Goal: Task Accomplishment & Management: Manage account settings

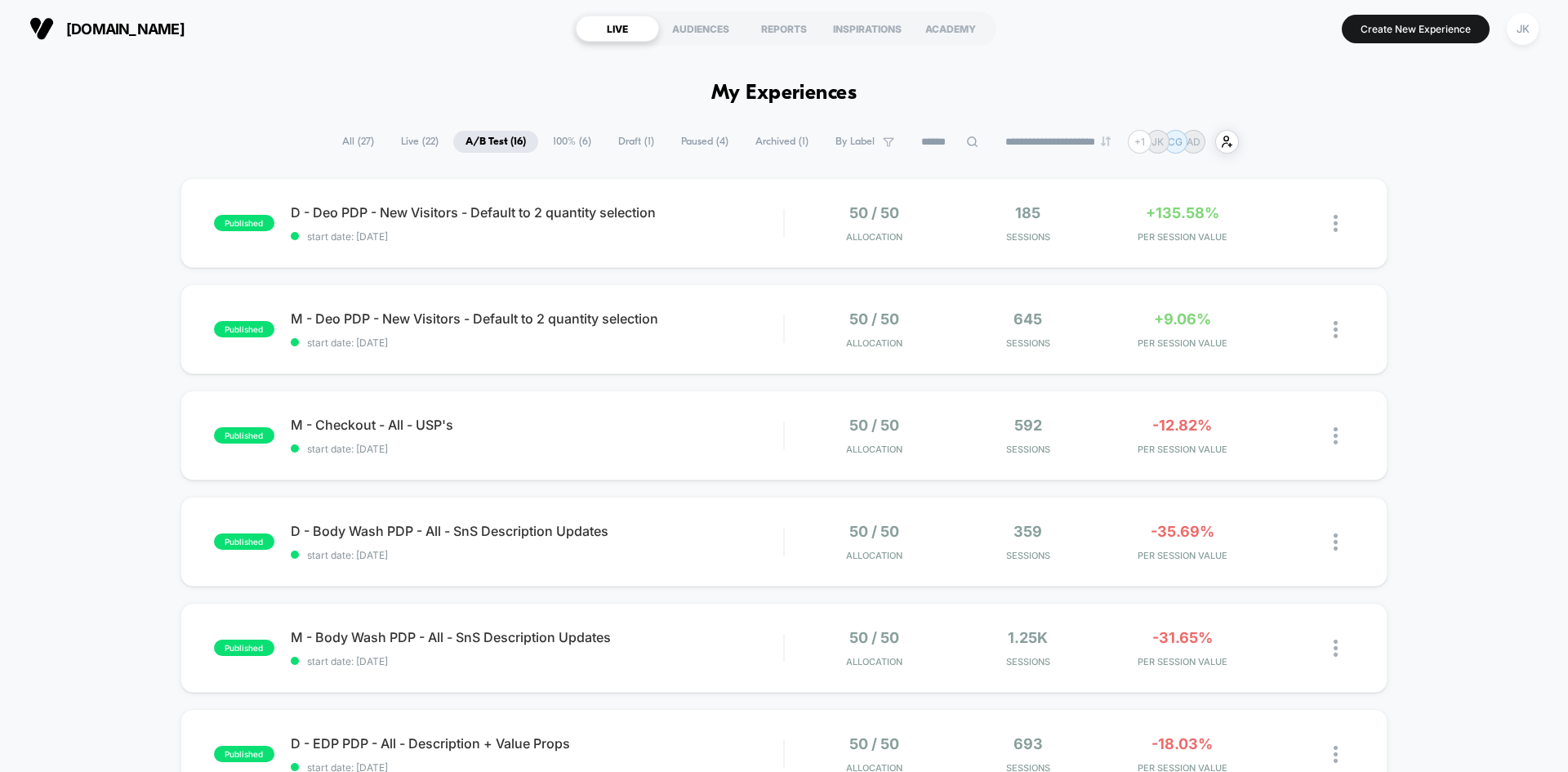
click at [563, 138] on span "100% ( 6 )" at bounding box center [572, 141] width 63 height 22
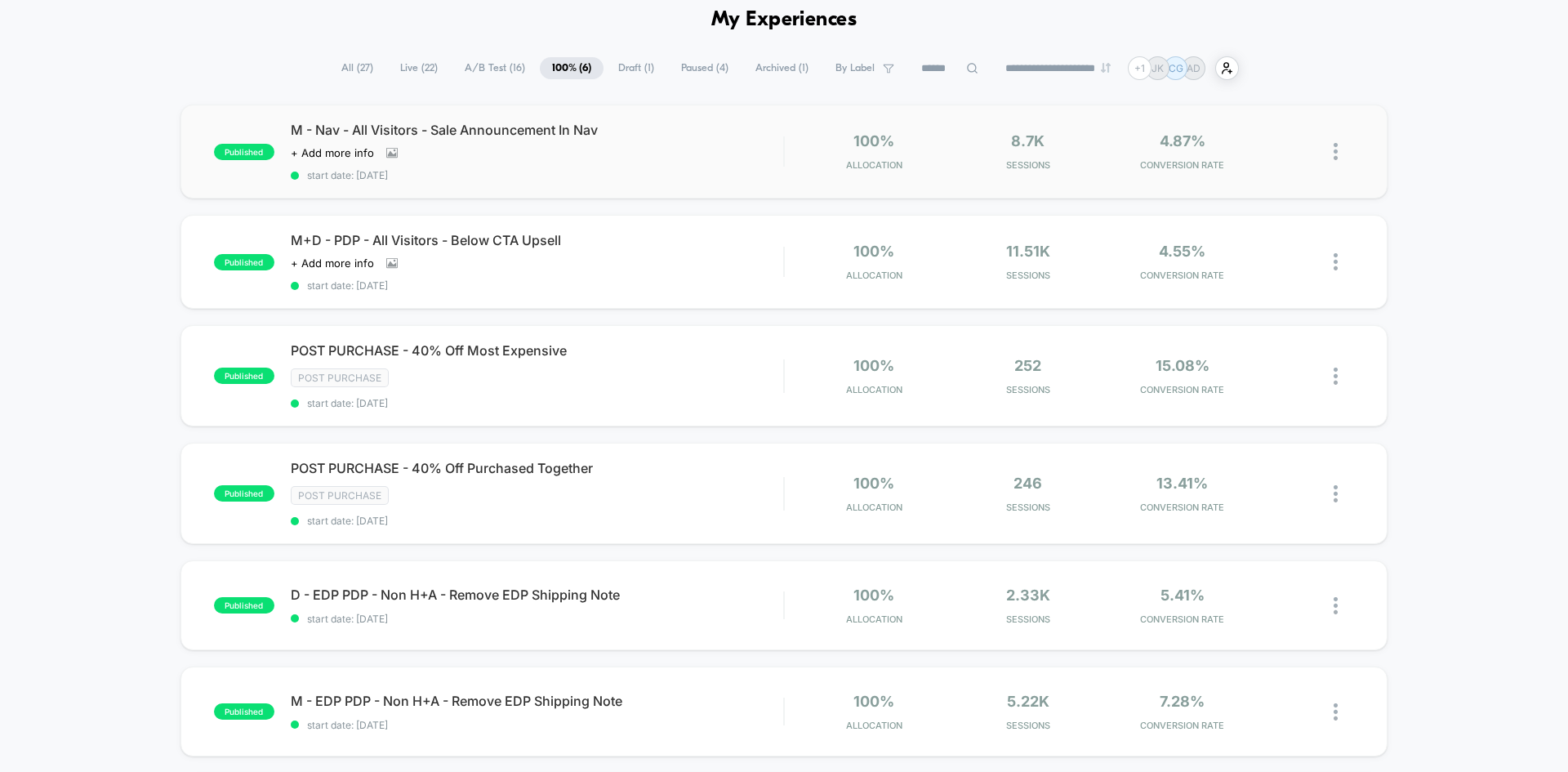
scroll to position [73, 0]
click at [1329, 152] on div at bounding box center [1323, 152] width 62 height 38
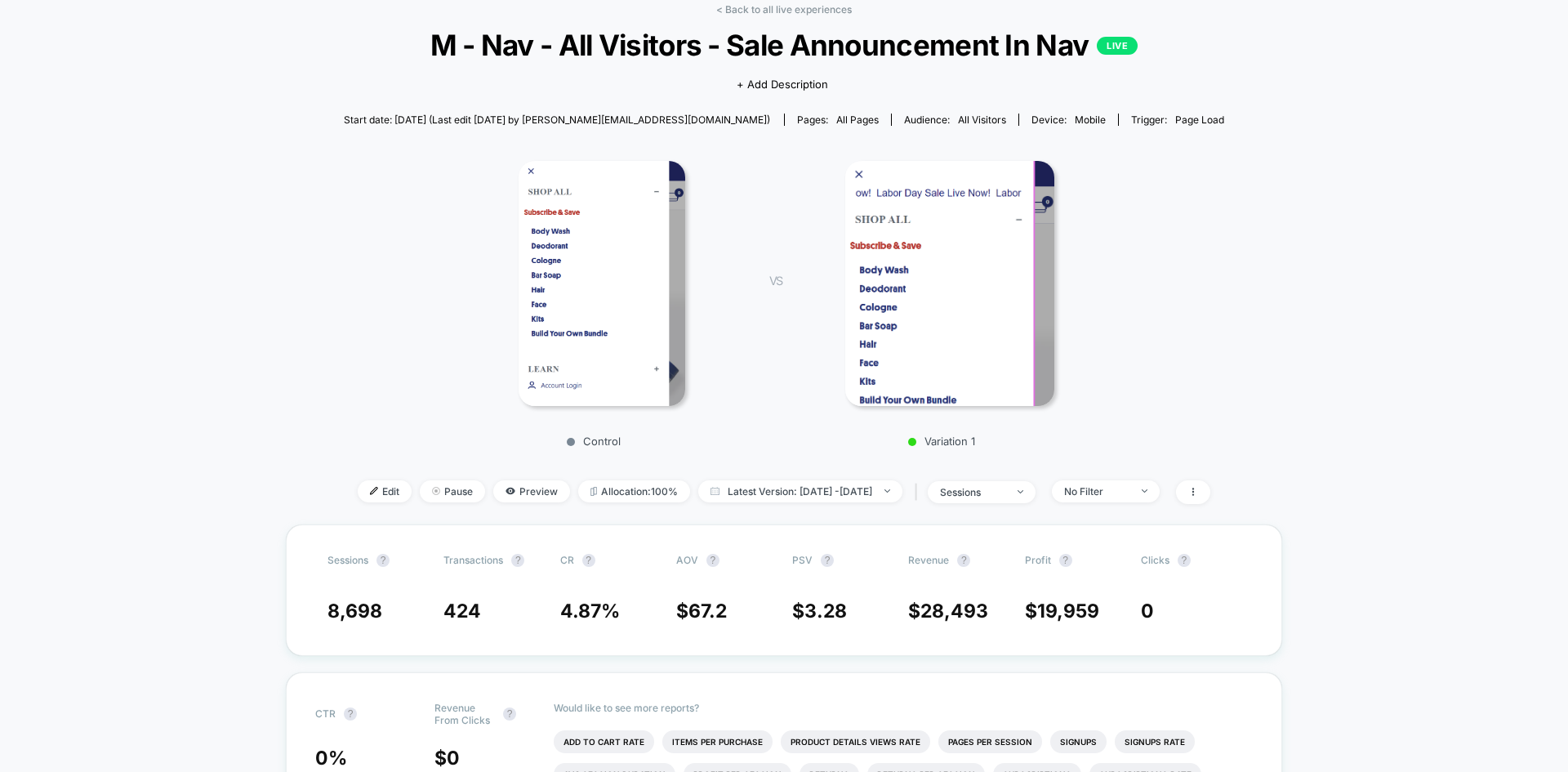
scroll to position [83, 0]
click at [444, 493] on span "Pause" at bounding box center [452, 489] width 65 height 22
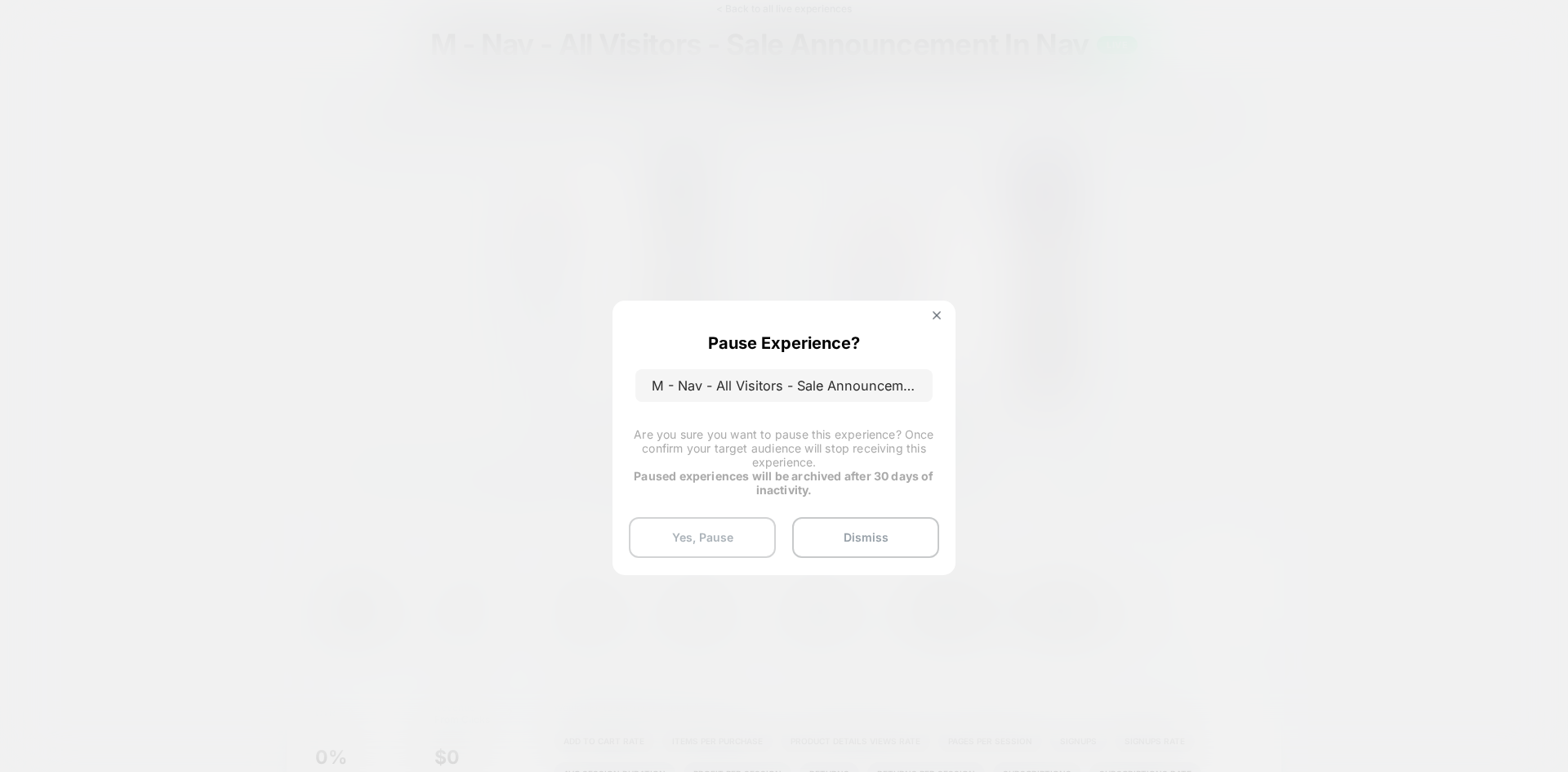
click at [735, 554] on button "Yes, Pause" at bounding box center [702, 537] width 147 height 41
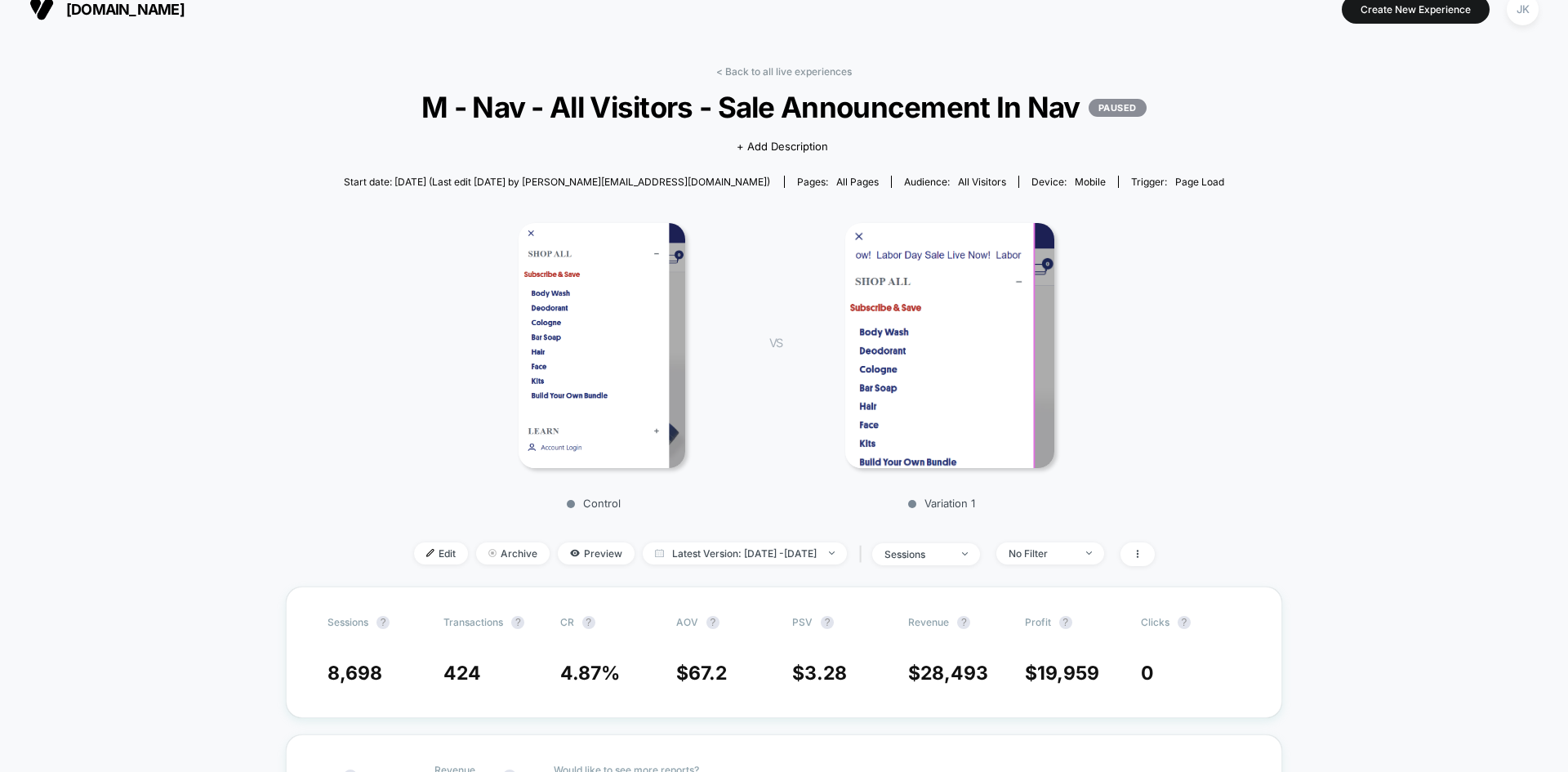
scroll to position [19, 0]
click at [771, 78] on link "< Back to all live experiences" at bounding box center [784, 72] width 136 height 12
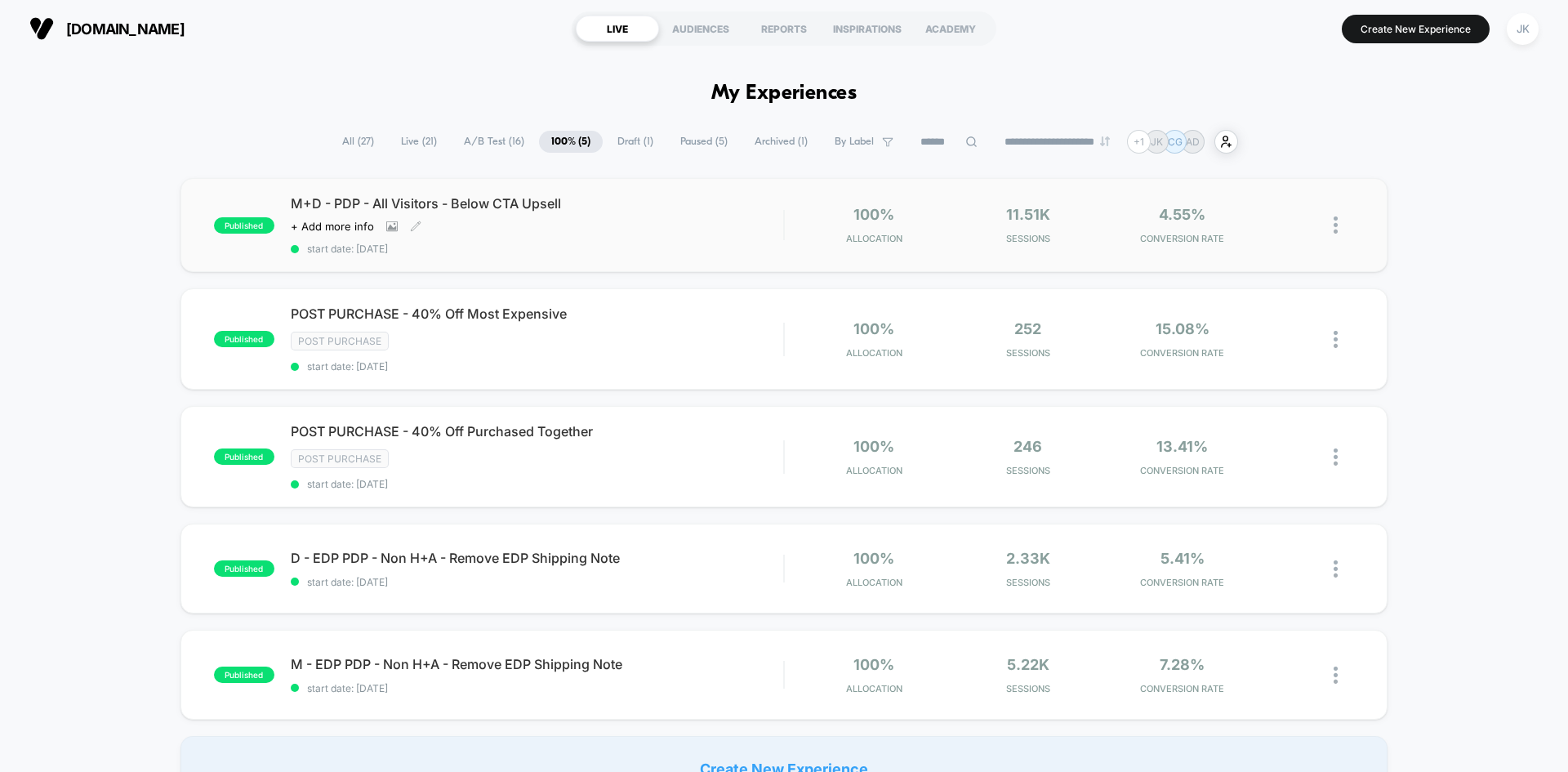
click at [549, 213] on div "M+D - PDP - All Visitors - Below CTA Upsell Click to view images Click to edit …" at bounding box center [537, 225] width 492 height 60
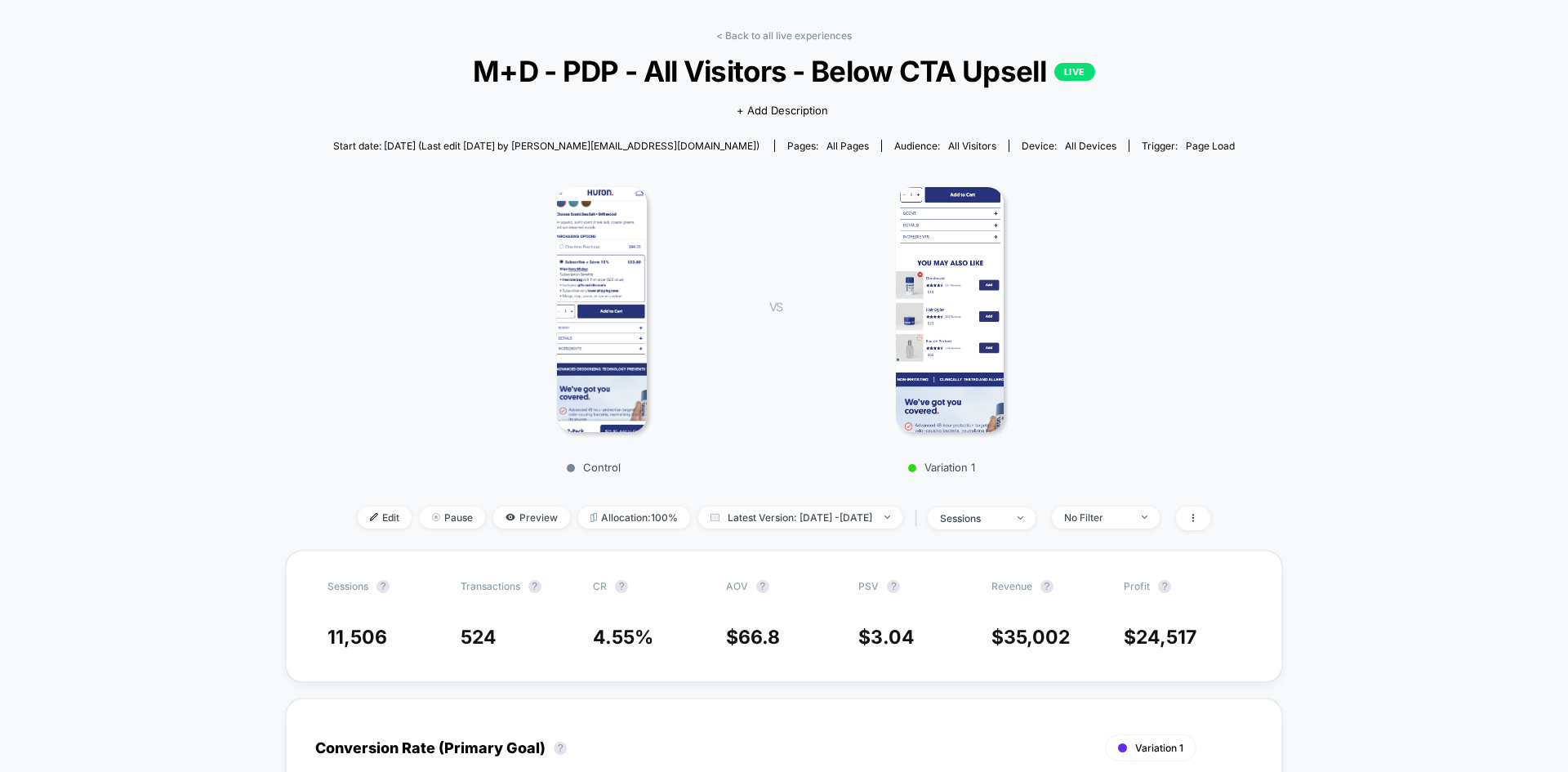
scroll to position [62, 0]
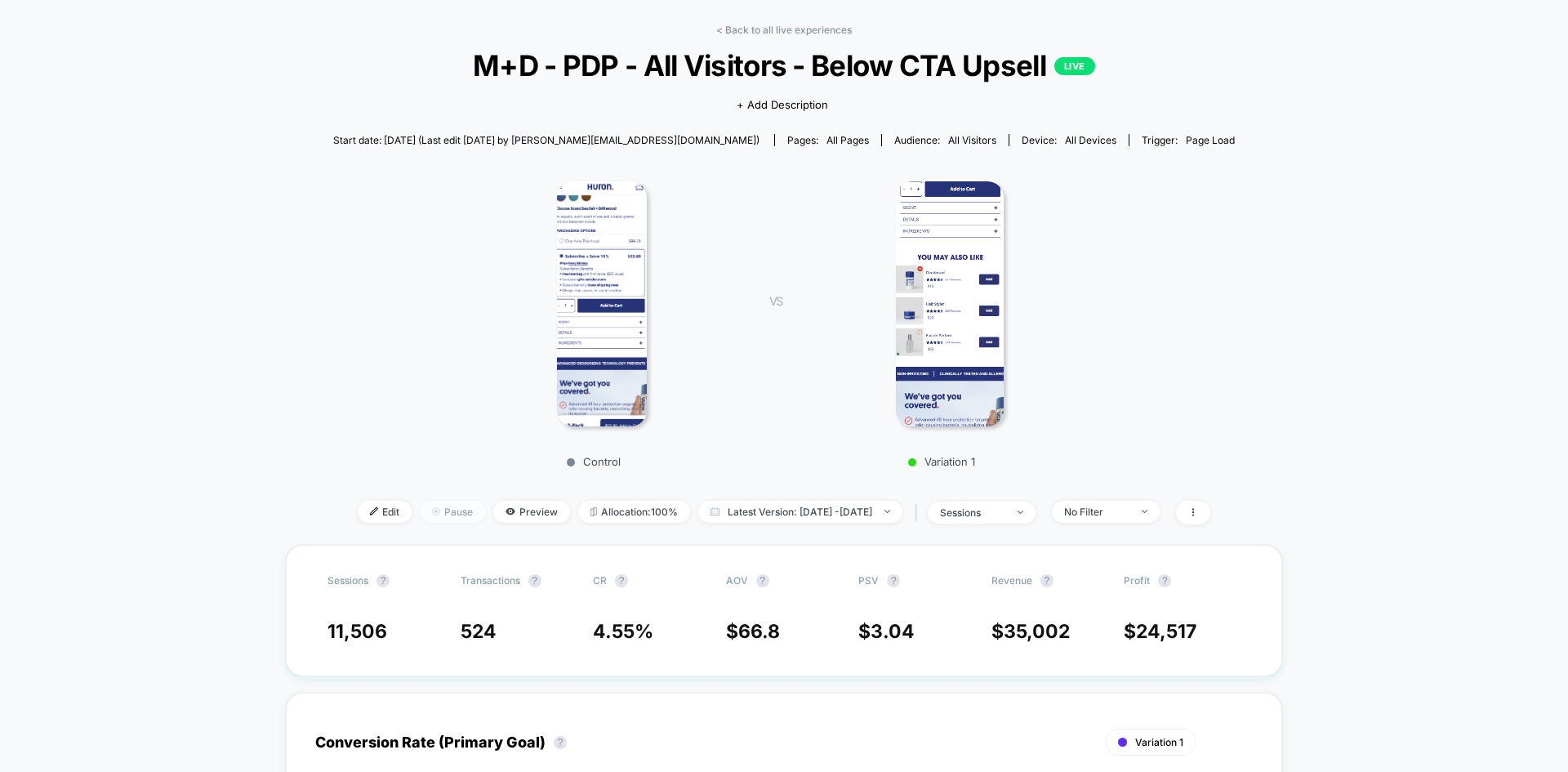
click at [425, 517] on span "Pause" at bounding box center [452, 511] width 65 height 22
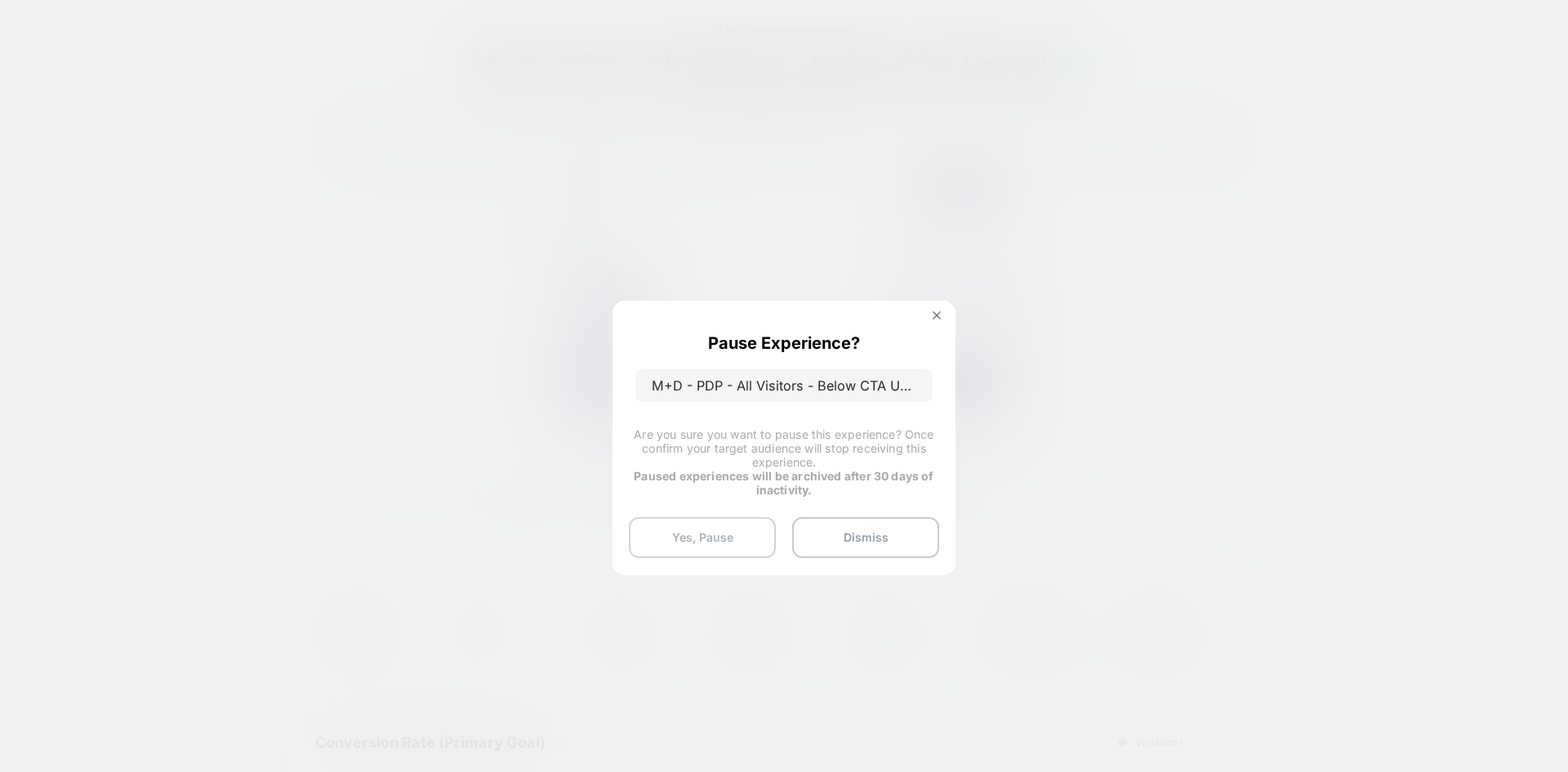
click at [737, 532] on button "Yes, Pause" at bounding box center [702, 537] width 147 height 41
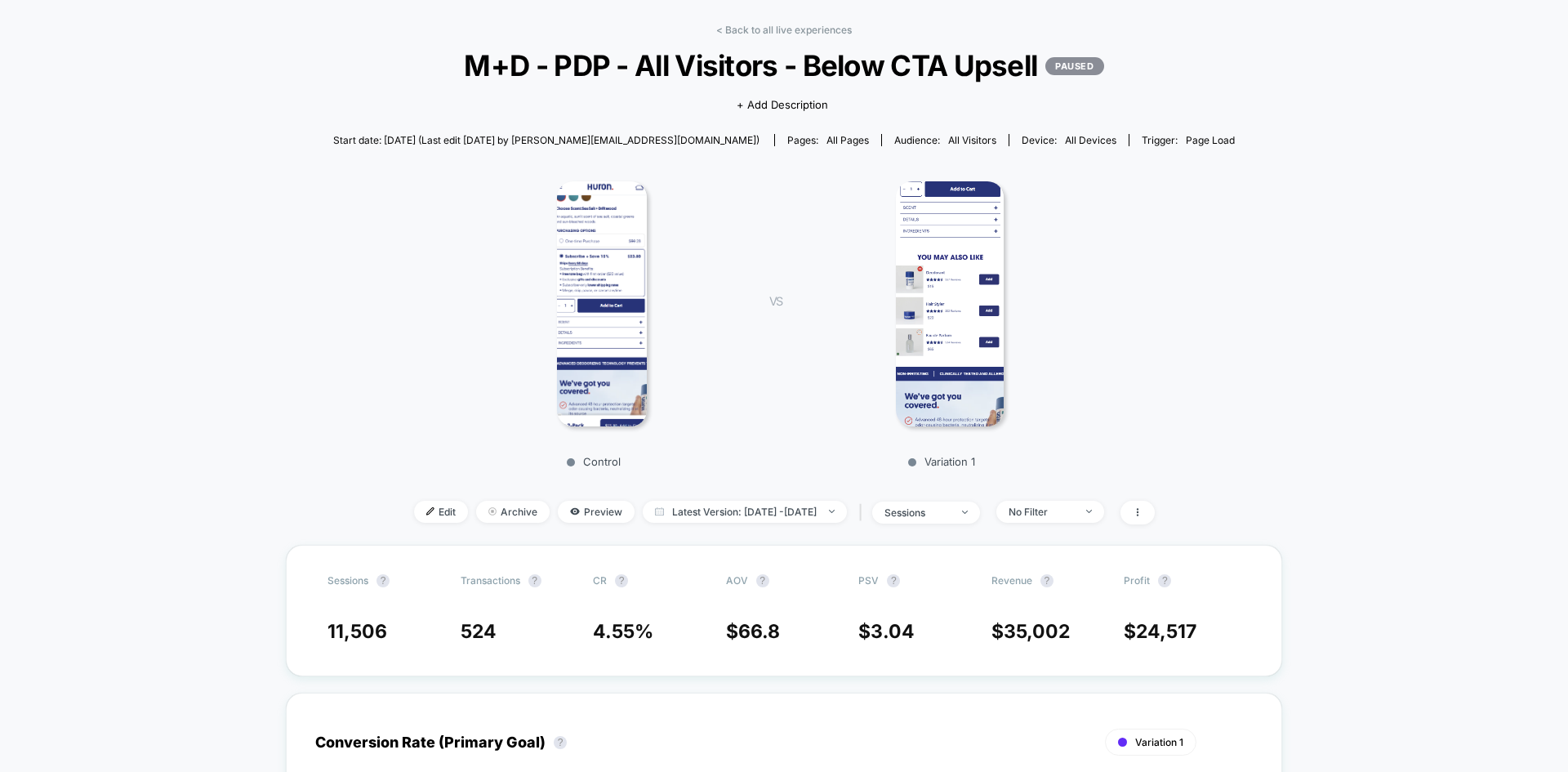
scroll to position [0, 0]
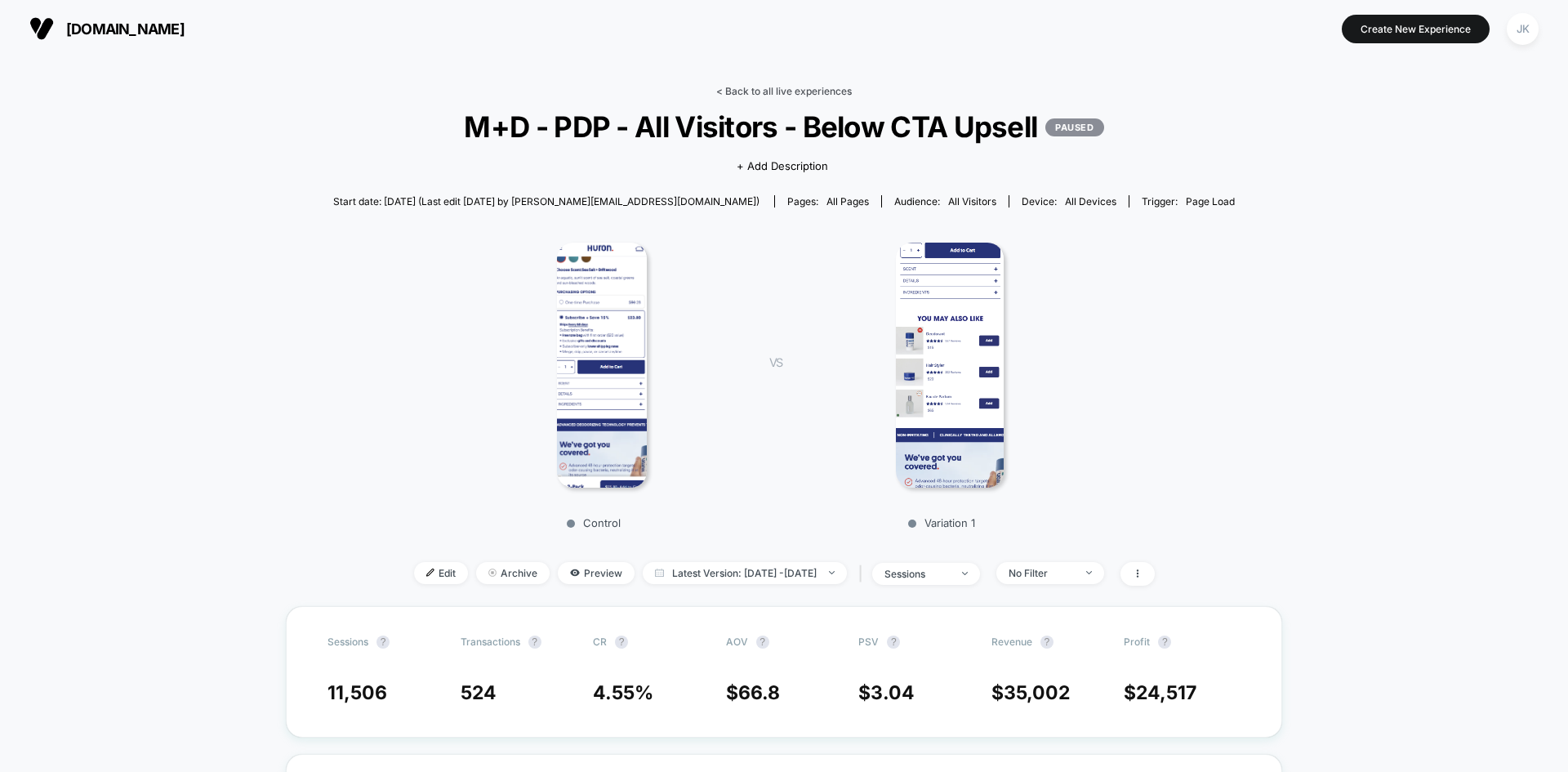
click at [773, 96] on link "< Back to all live experiences" at bounding box center [784, 91] width 136 height 12
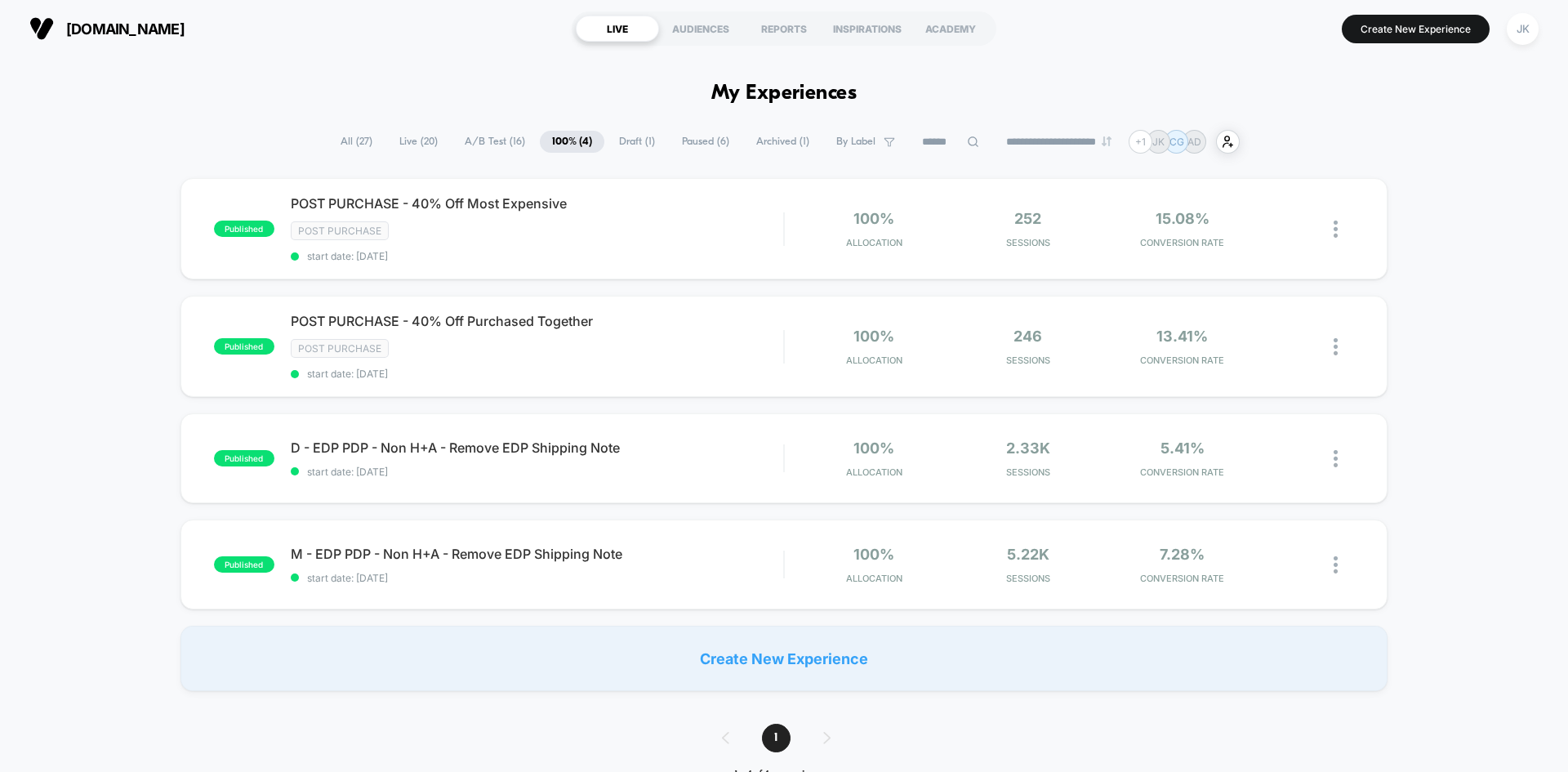
click at [694, 141] on span "Paused ( 6 )" at bounding box center [706, 141] width 72 height 22
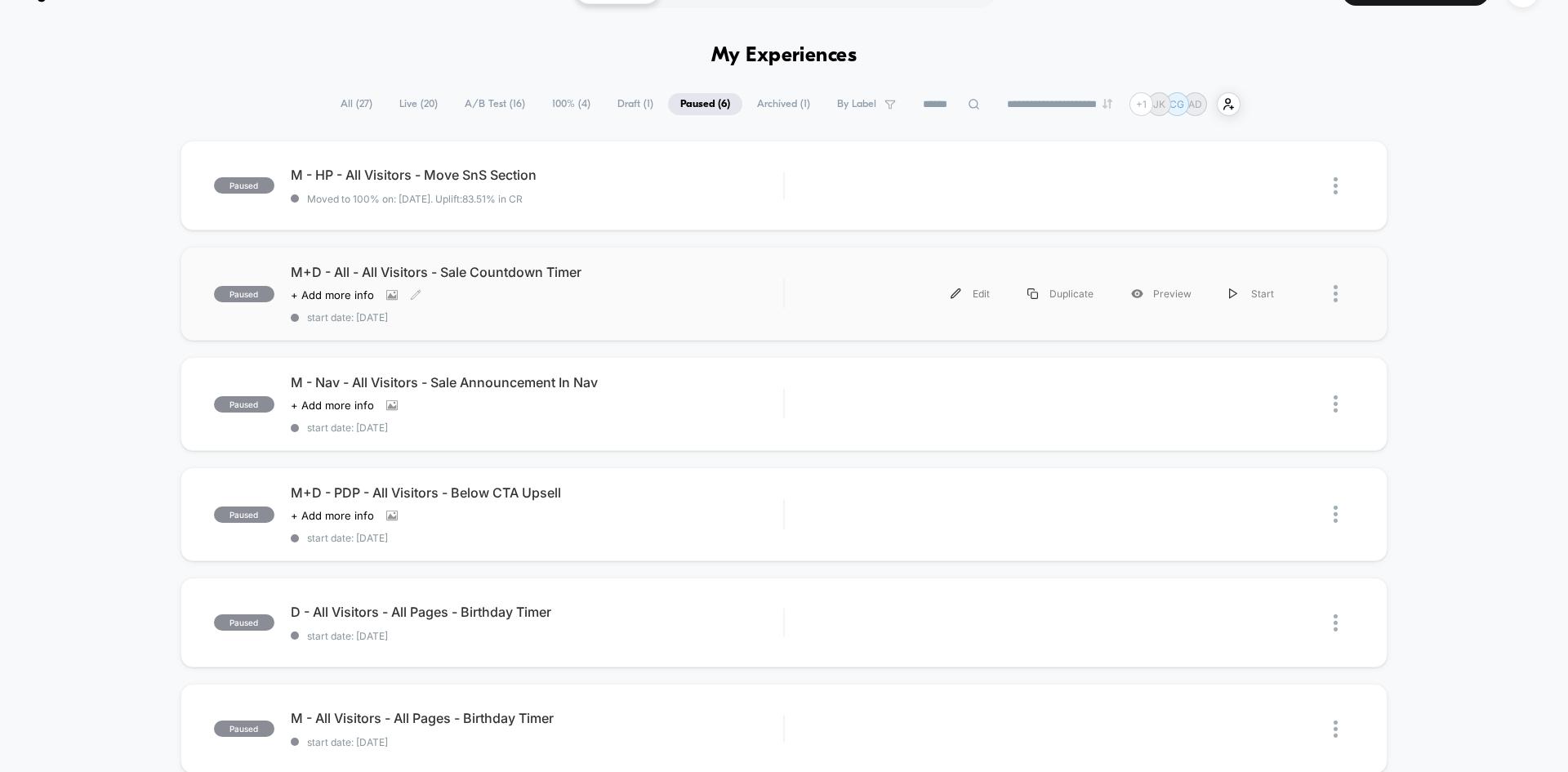
scroll to position [38, 0]
click at [497, 270] on span "M+D - All - All Visitors - Sale Countdown Timer" at bounding box center [537, 270] width 492 height 16
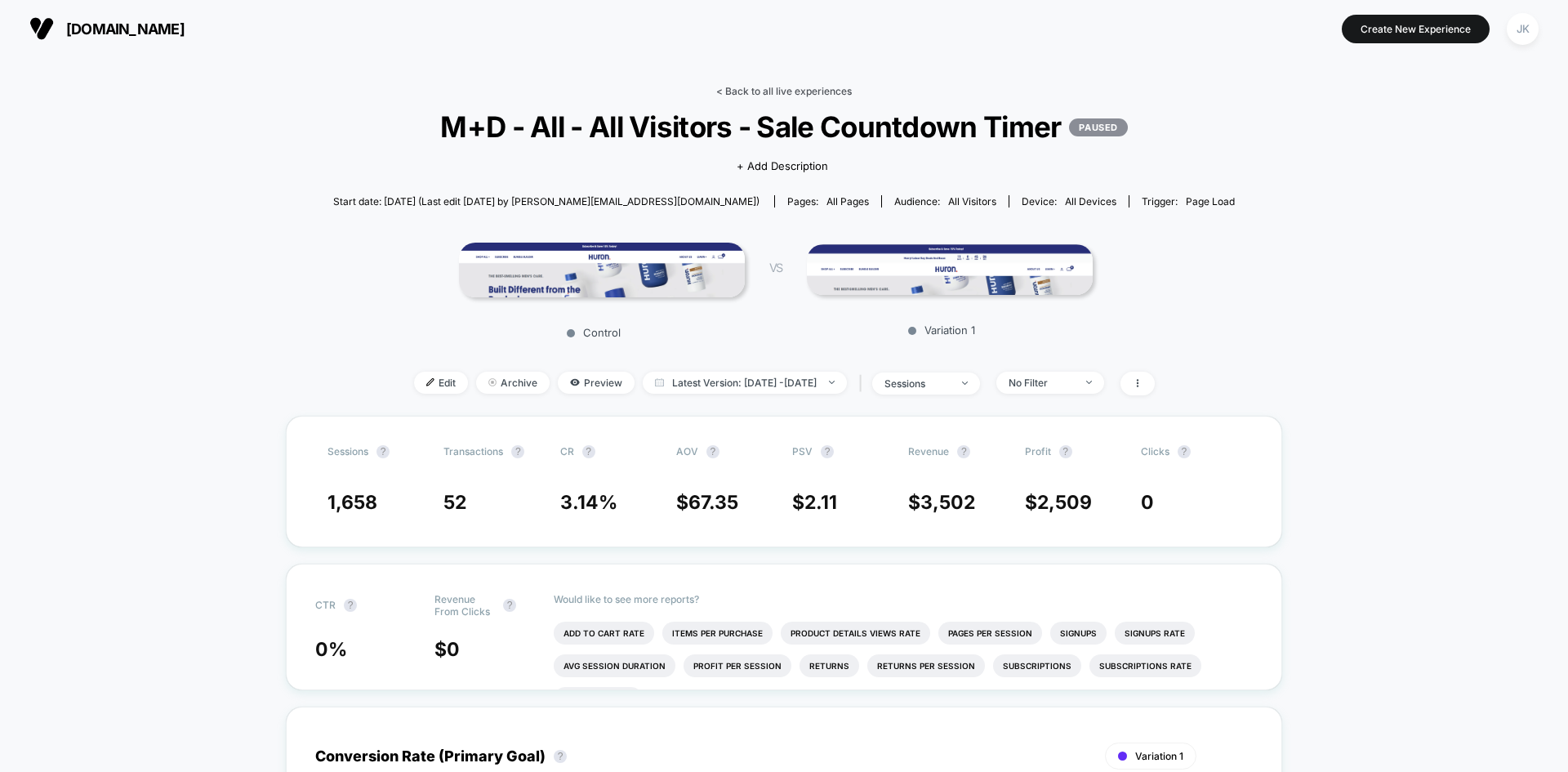
click at [784, 87] on link "< Back to all live experiences" at bounding box center [784, 91] width 136 height 12
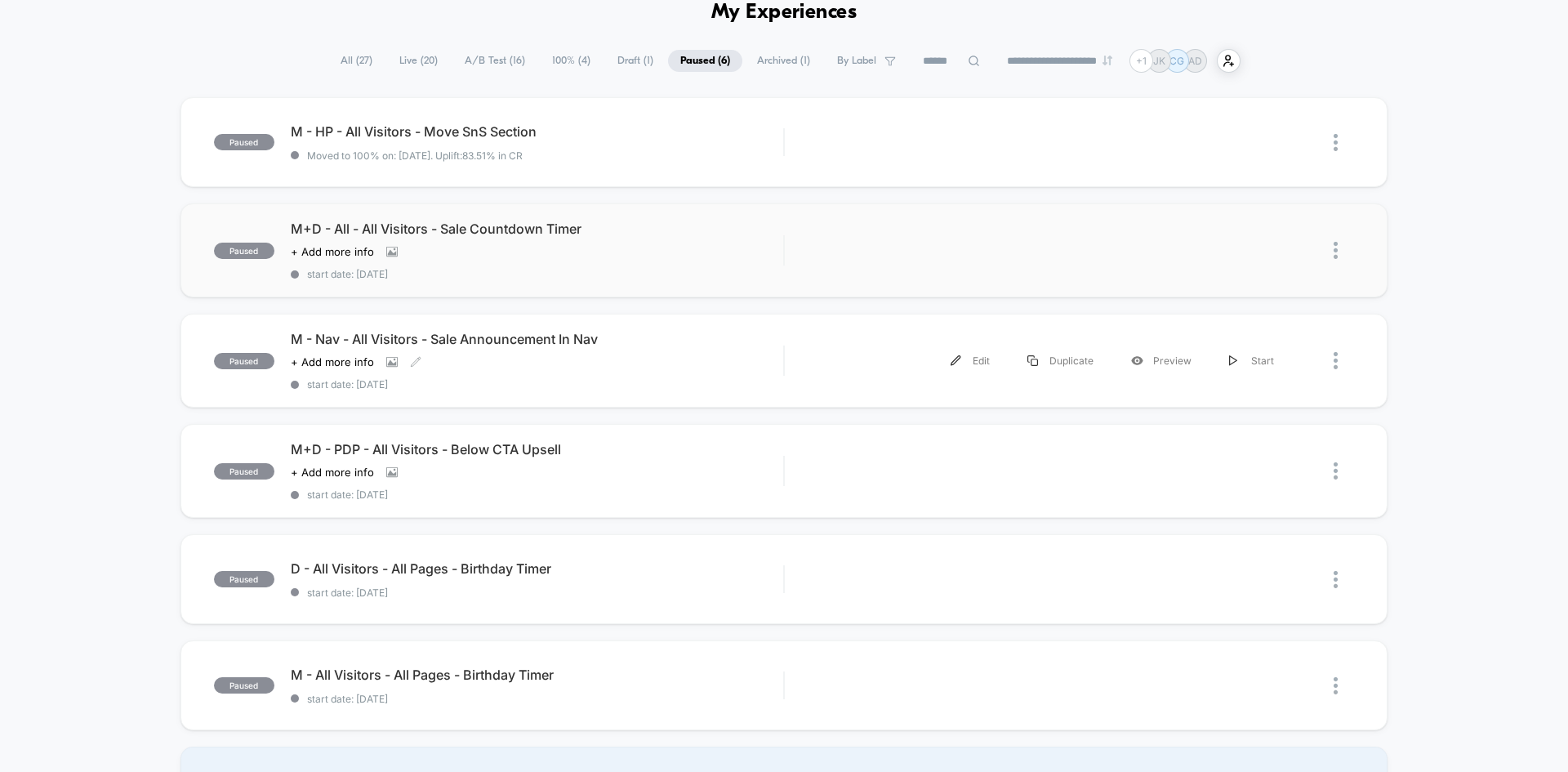
scroll to position [86, 0]
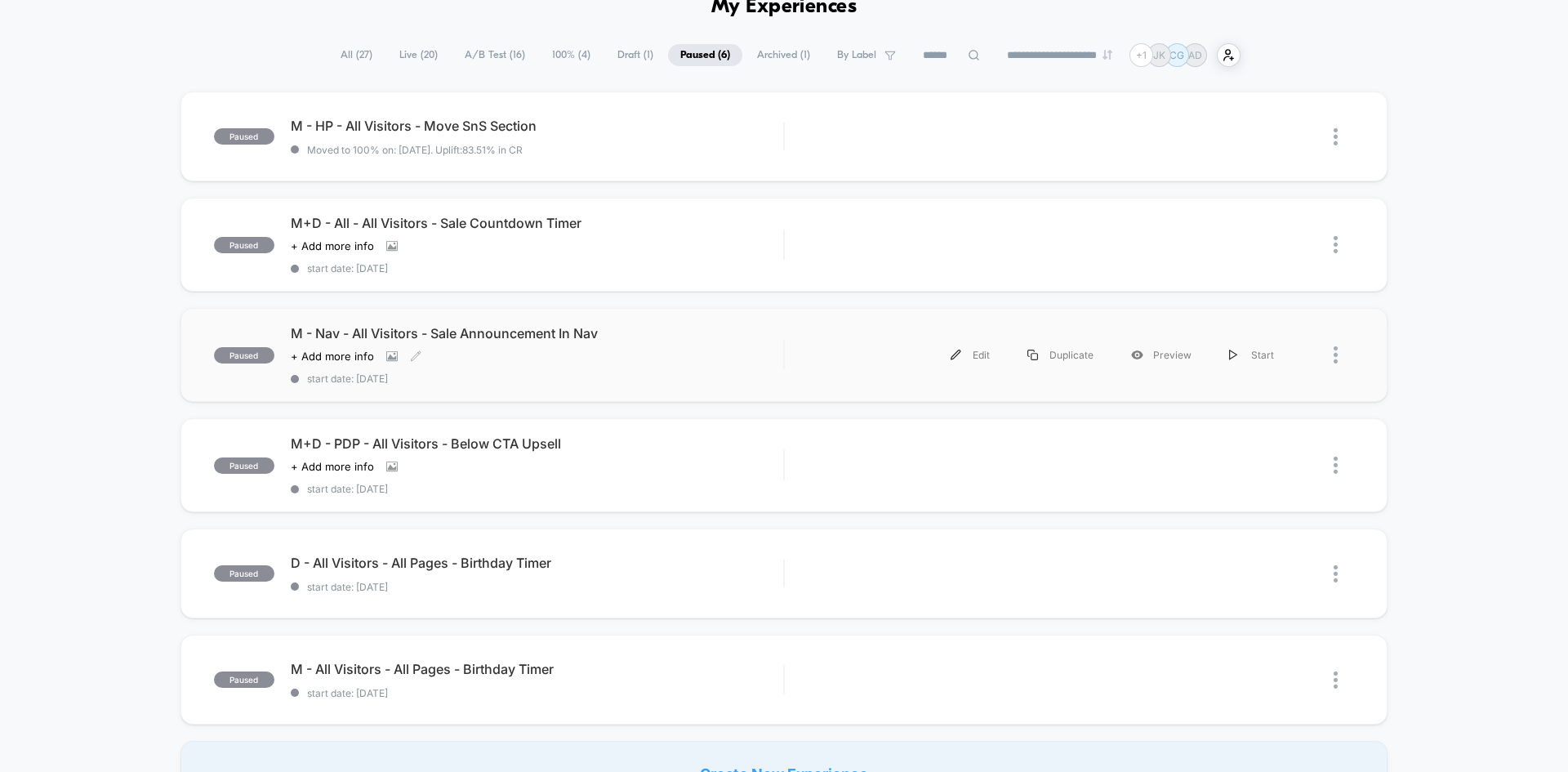
click at [555, 332] on span "M - Nav - All Visitors - Sale Announcement In Nav" at bounding box center [537, 333] width 492 height 16
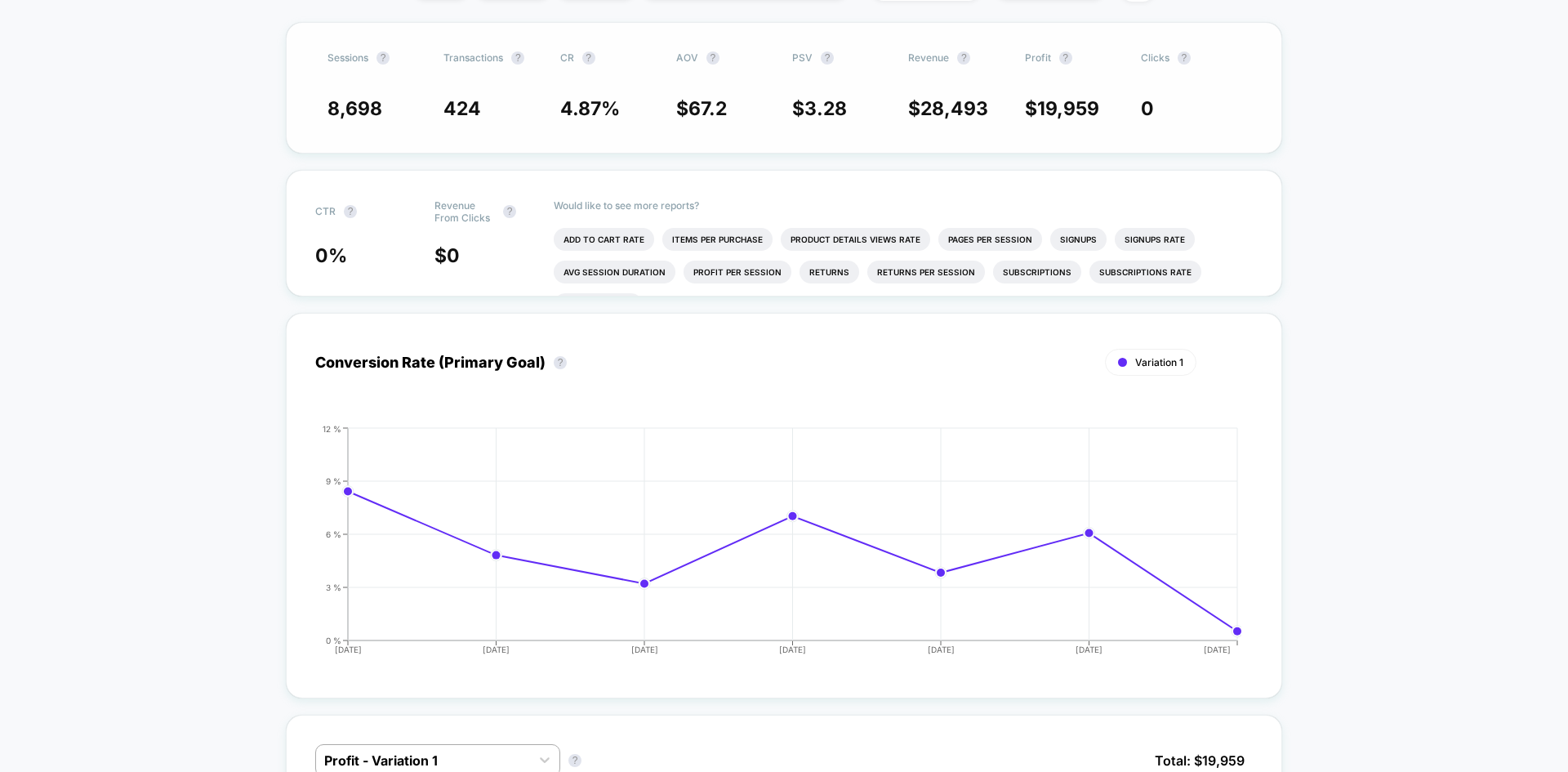
scroll to position [33, 0]
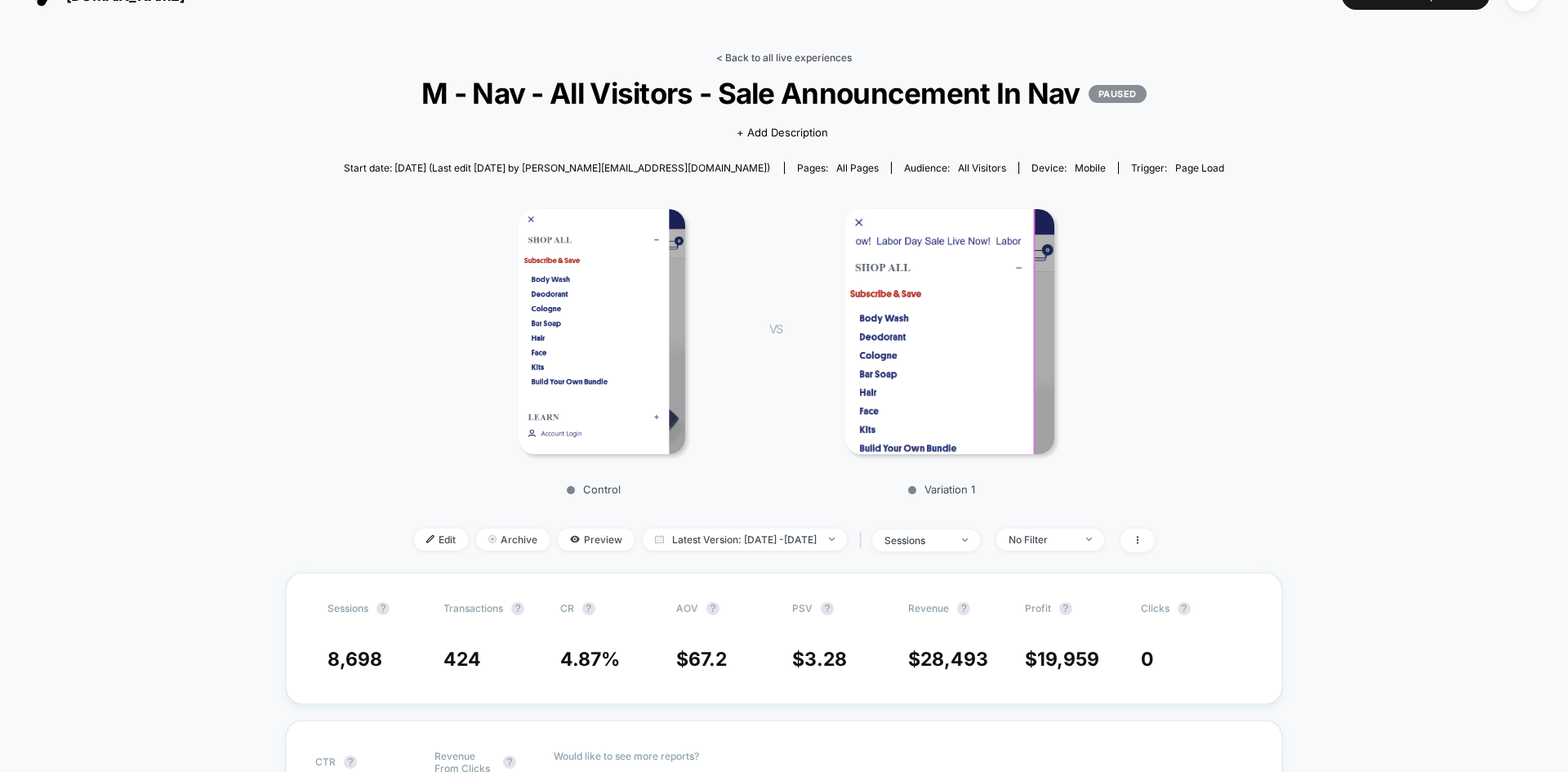
click at [778, 63] on link "< Back to all live experiences" at bounding box center [784, 57] width 136 height 12
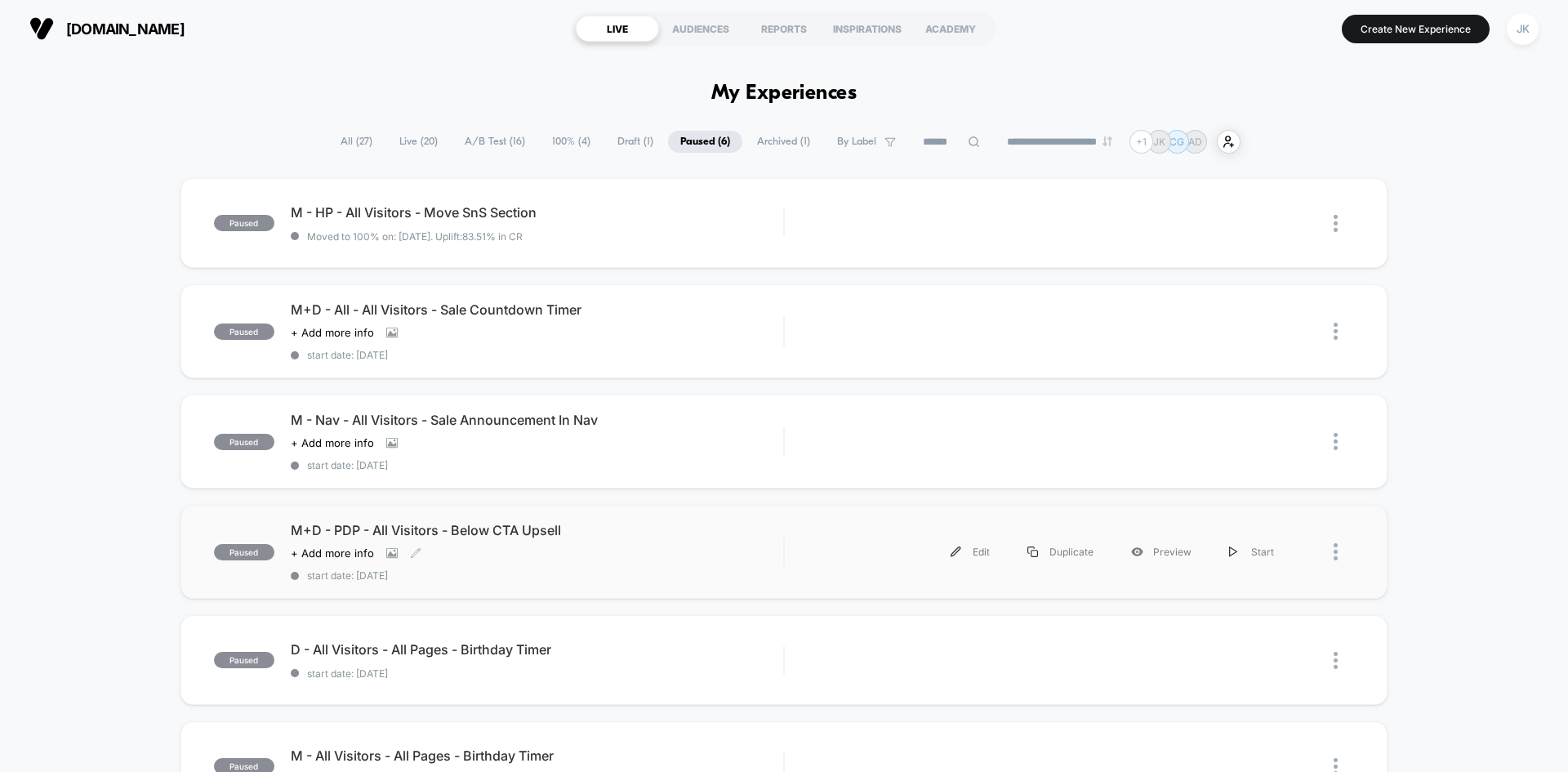
click at [500, 528] on span "M+D - PDP - All Visitors - Below CTA Upsell" at bounding box center [537, 529] width 492 height 16
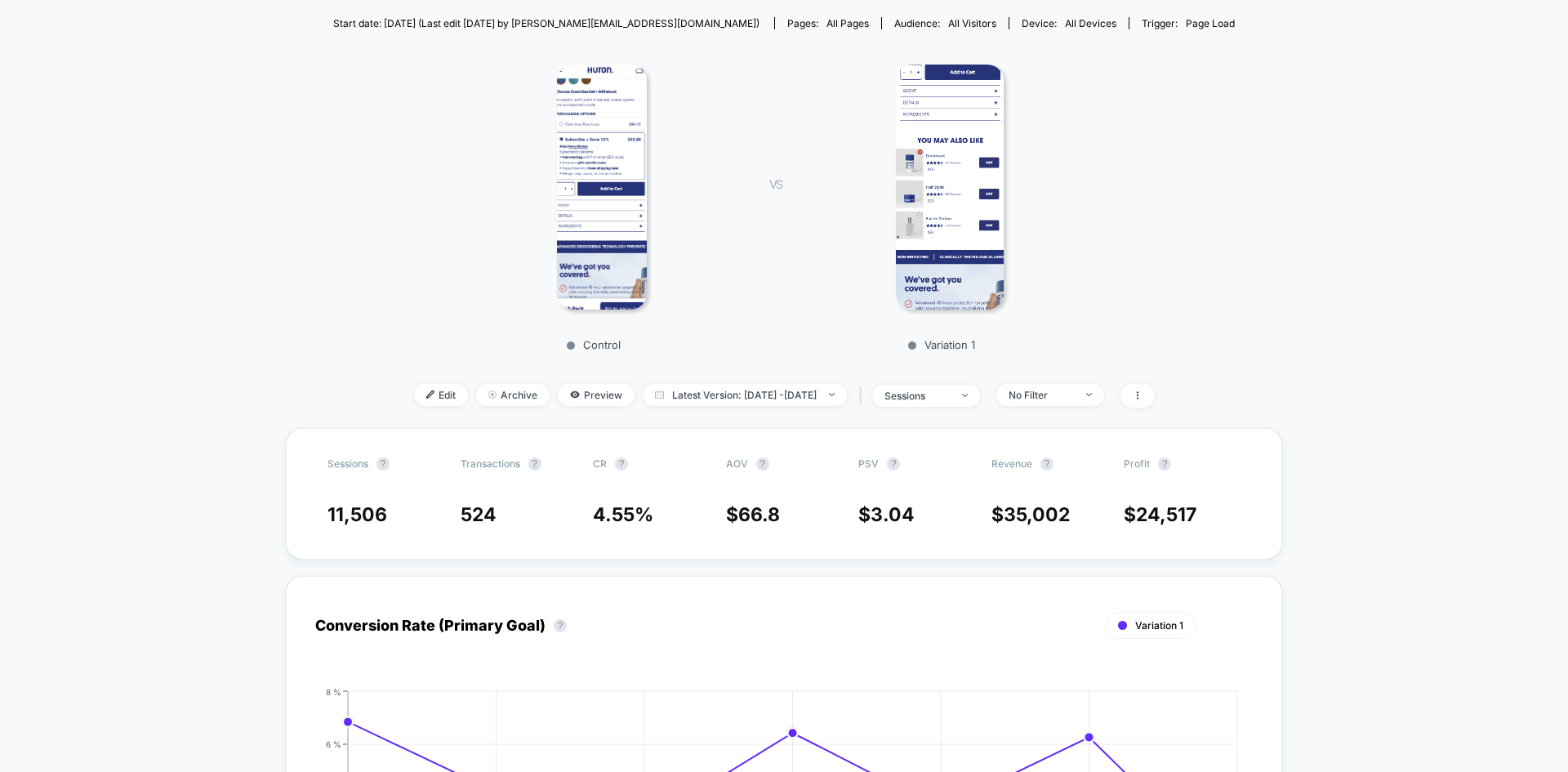
scroll to position [179, 0]
click at [1154, 403] on span at bounding box center [1137, 394] width 34 height 24
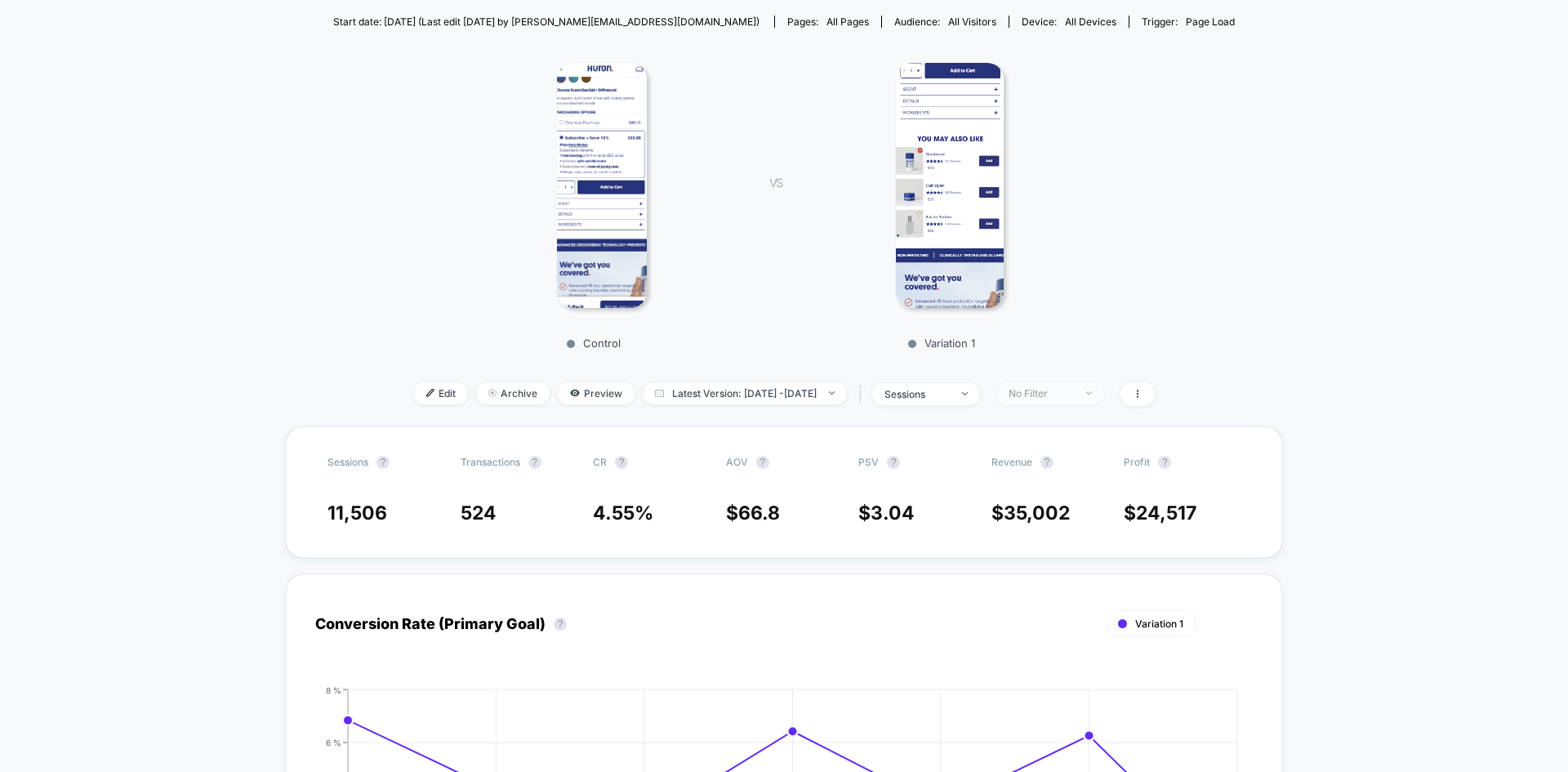
click at [1074, 396] on div "No Filter" at bounding box center [1041, 393] width 65 height 12
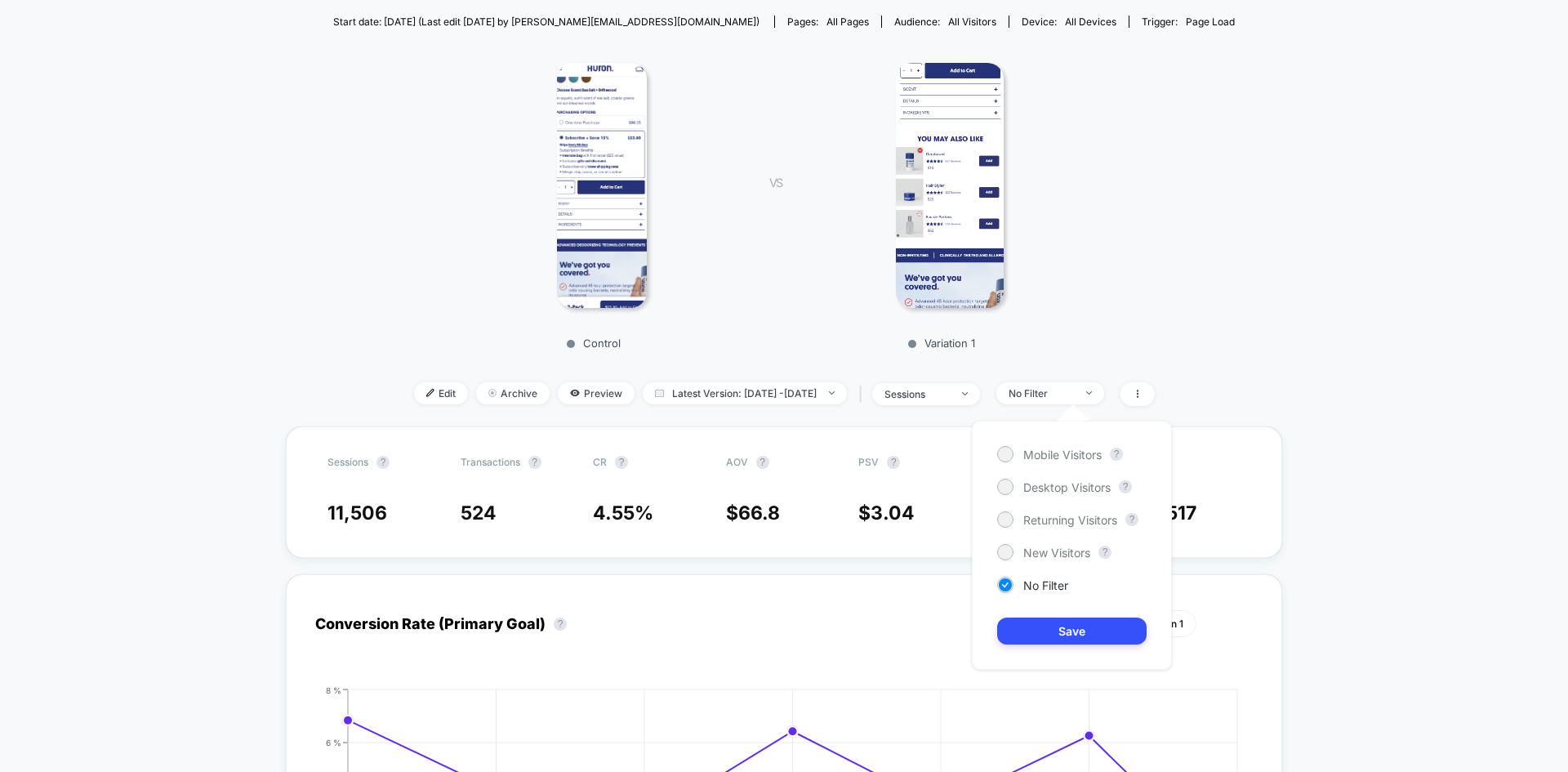
click at [1042, 566] on div "Mobile Visitors ? Desktop Visitors ? Returning Visitors ? New Visitors ? No Fil…" at bounding box center [1072, 544] width 200 height 249
click at [1039, 558] on span "New Visitors" at bounding box center [1057, 552] width 67 height 14
click at [1052, 627] on button "Save" at bounding box center [1072, 631] width 150 height 27
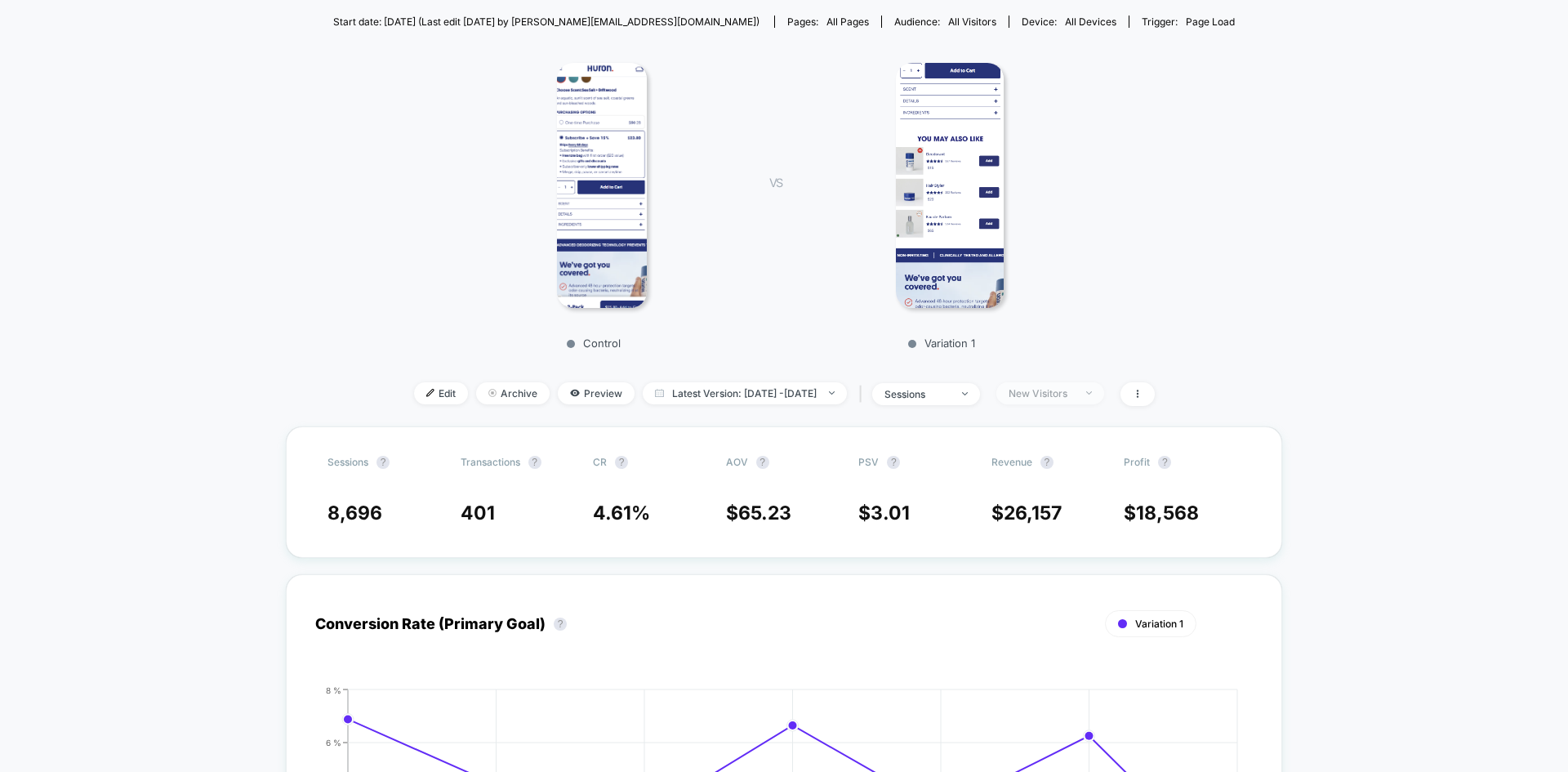
click at [1077, 402] on span "New Visitors" at bounding box center [1050, 393] width 108 height 22
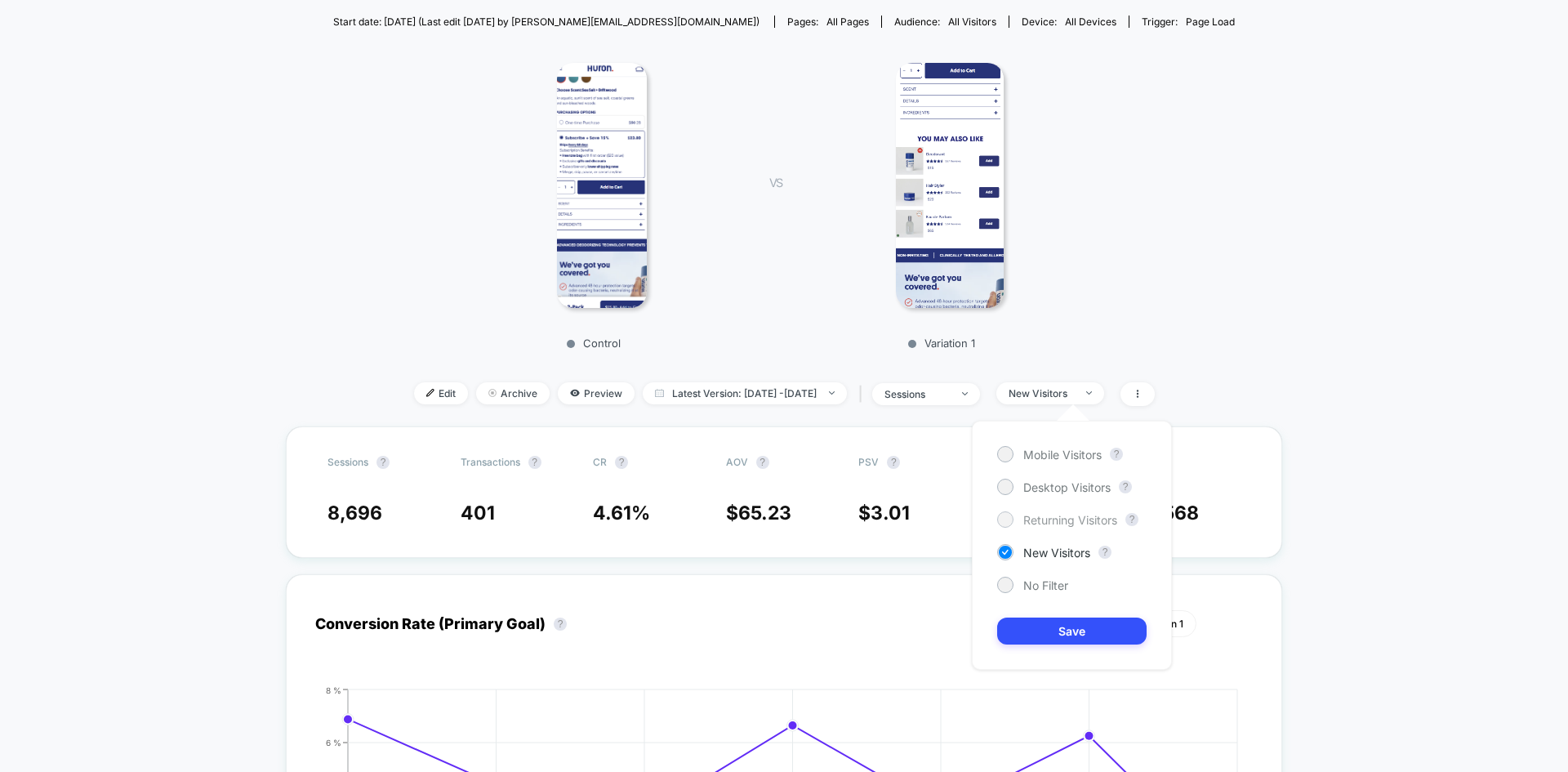
click at [1034, 522] on span "Returning Visitors" at bounding box center [1070, 520] width 94 height 14
click at [1052, 632] on button "Save" at bounding box center [1072, 631] width 150 height 27
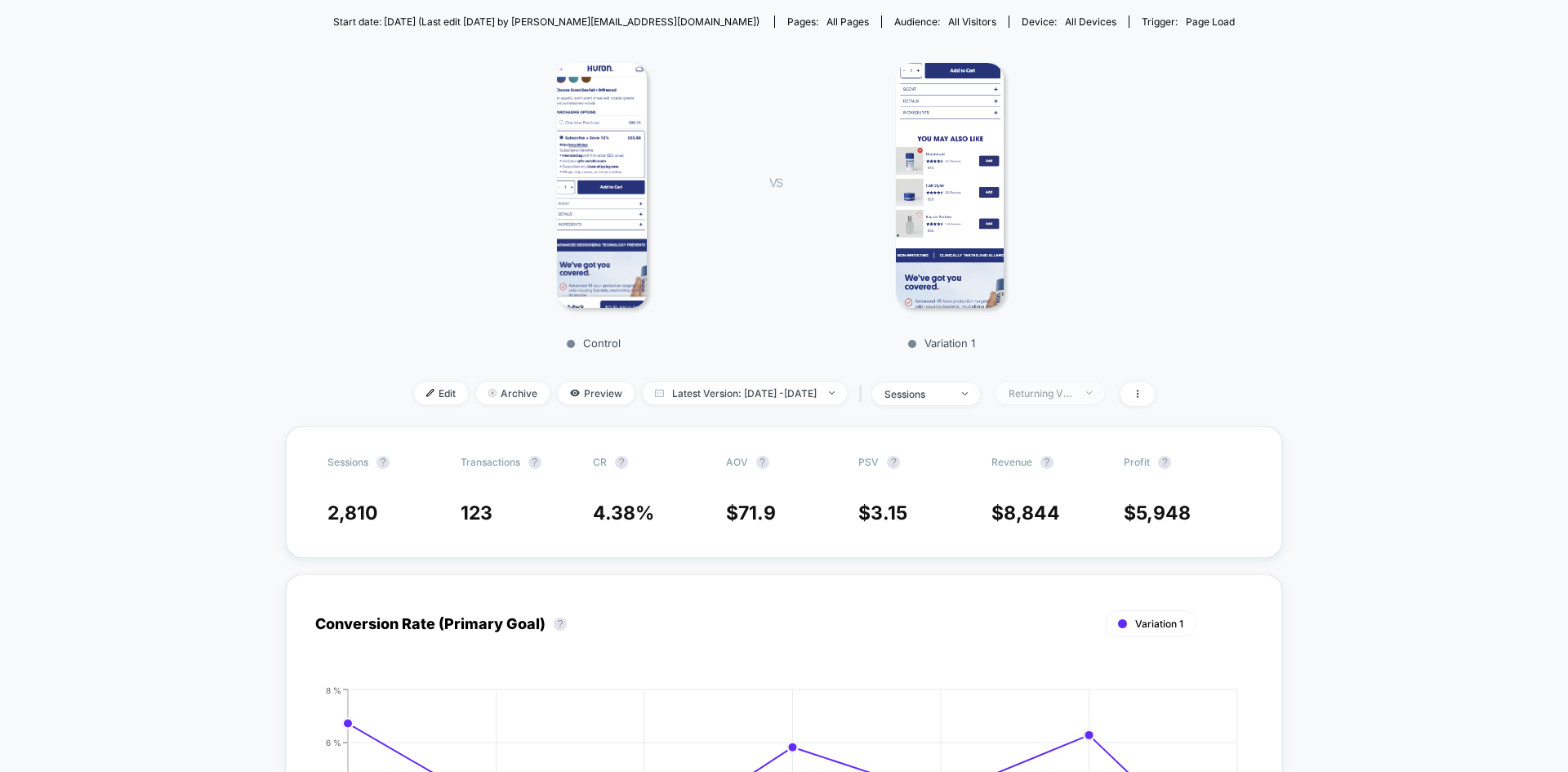
click at [1069, 396] on div "Returning Visitors" at bounding box center [1041, 393] width 65 height 12
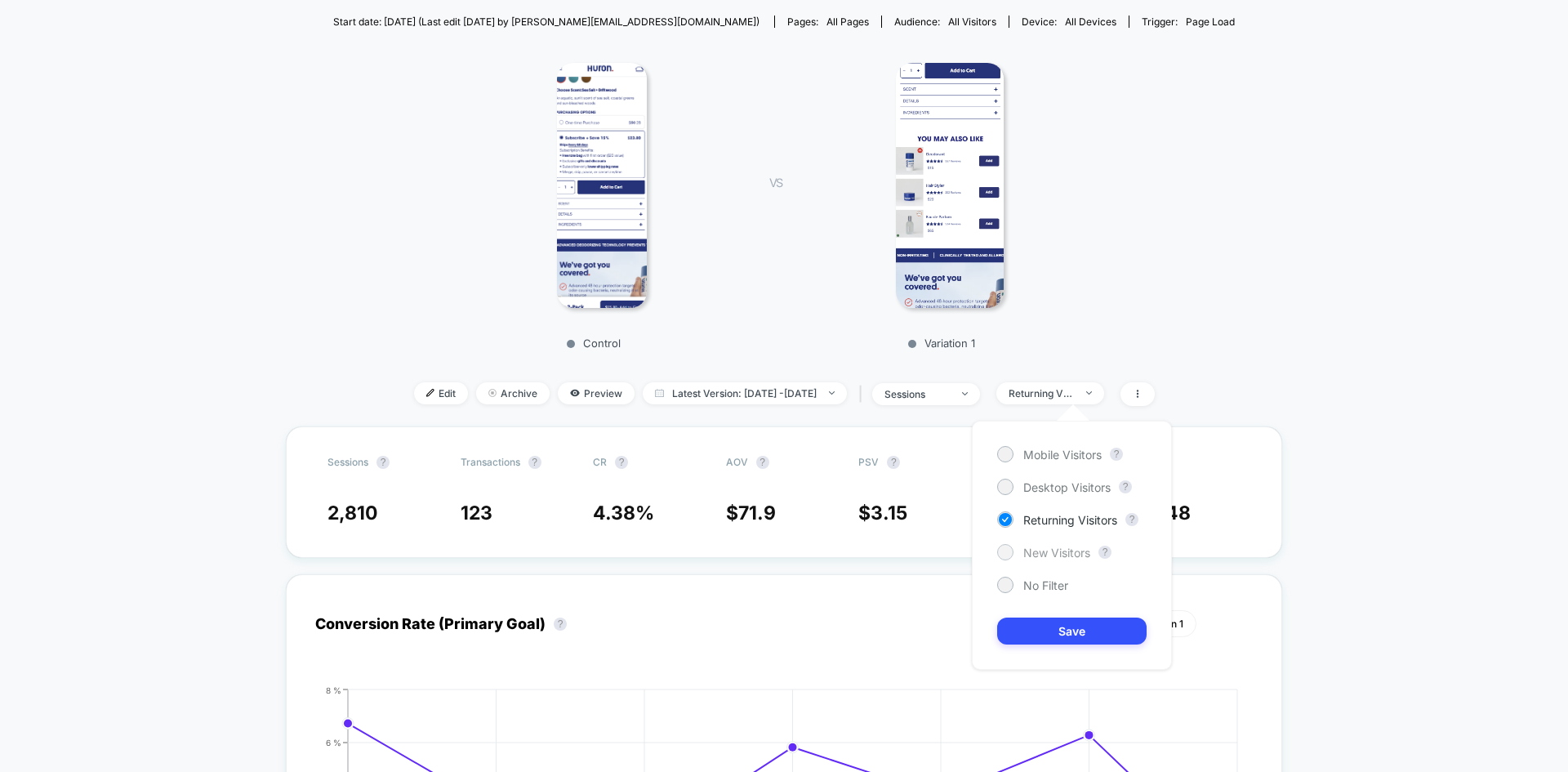
click at [1034, 553] on span "New Visitors" at bounding box center [1057, 552] width 67 height 14
click at [1048, 642] on button "Save" at bounding box center [1072, 631] width 150 height 27
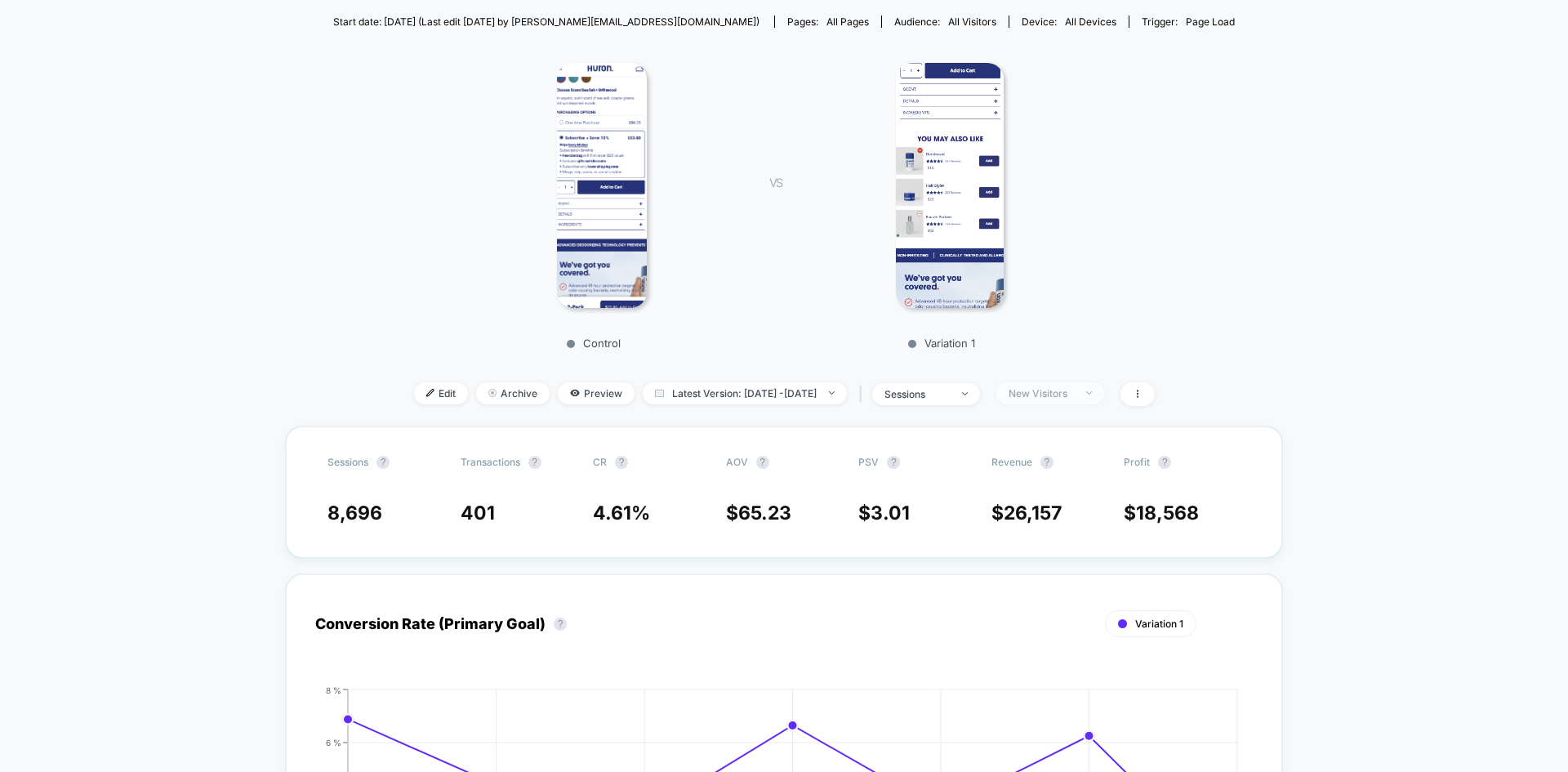
click at [1074, 392] on div "New Visitors" at bounding box center [1041, 393] width 65 height 12
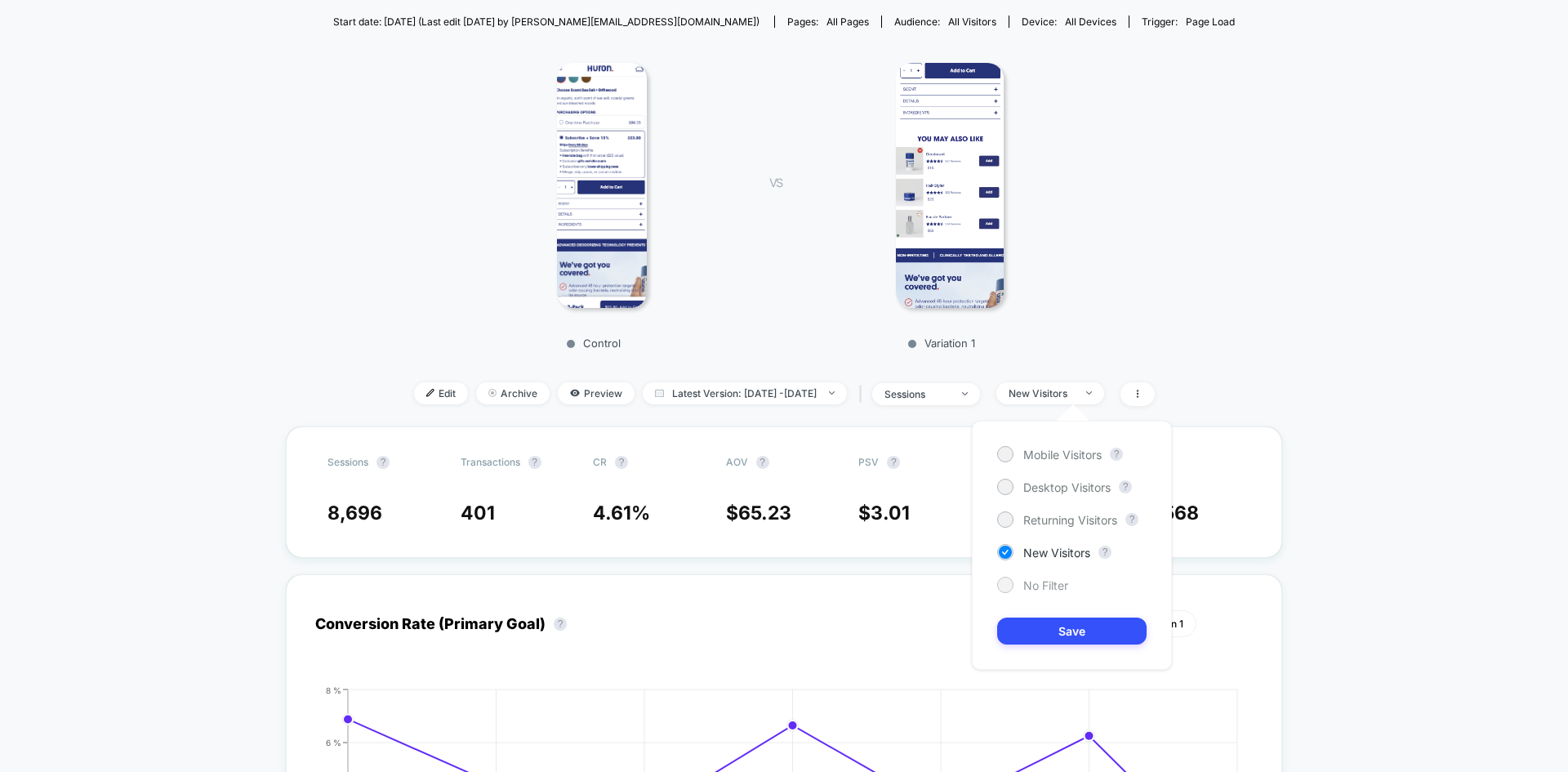
click at [1031, 590] on span "No Filter" at bounding box center [1045, 585] width 45 height 14
click at [1042, 625] on button "Save" at bounding box center [1072, 631] width 150 height 27
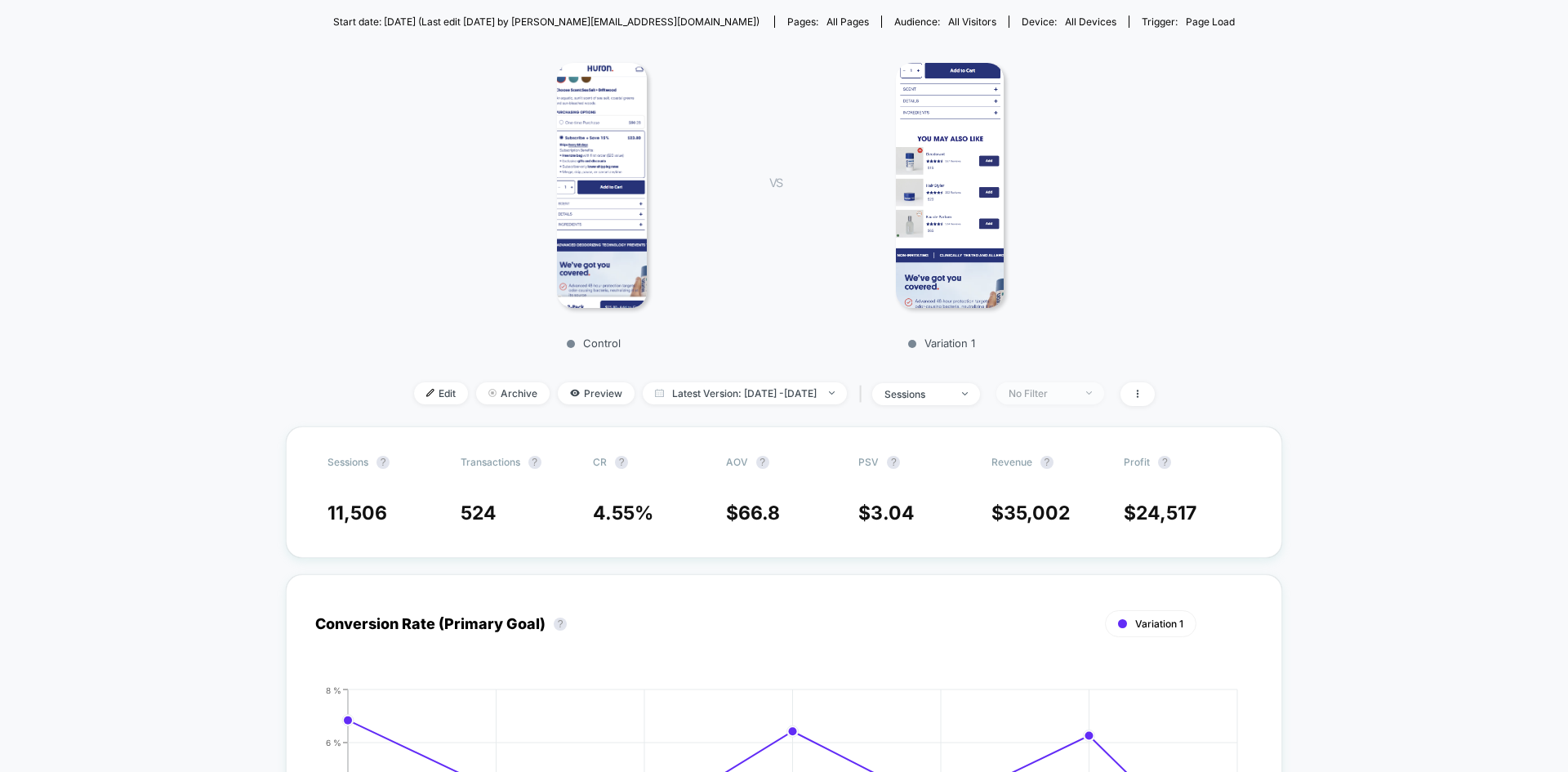
click at [1074, 397] on div "No Filter" at bounding box center [1041, 393] width 65 height 12
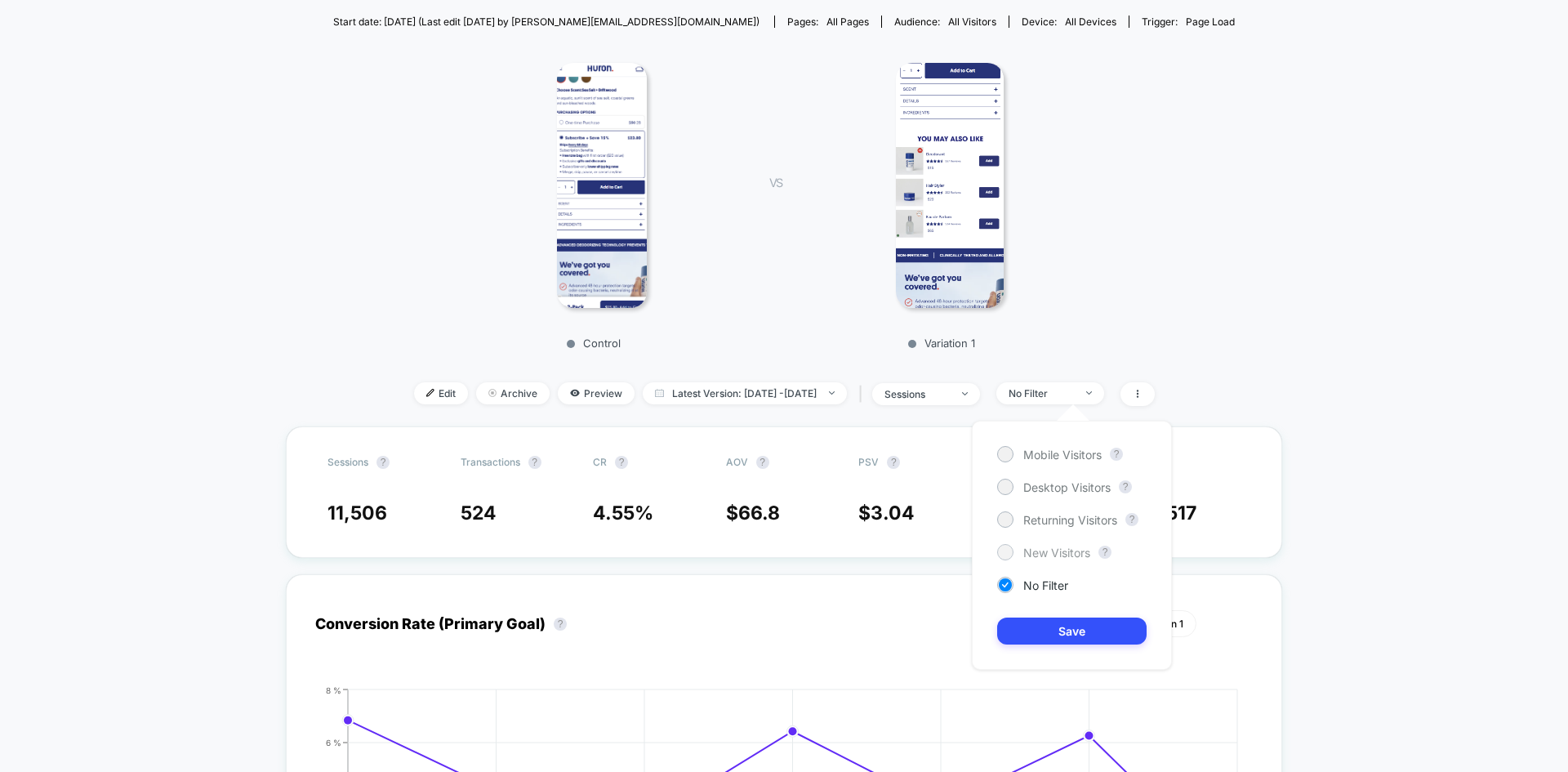
click at [1061, 553] on span "New Visitors" at bounding box center [1057, 552] width 67 height 14
click at [1053, 655] on div "Mobile Visitors ? Desktop Visitors ? Returning Visitors ? New Visitors ? No Fil…" at bounding box center [1072, 544] width 200 height 249
click at [1054, 632] on button "Save" at bounding box center [1072, 631] width 150 height 27
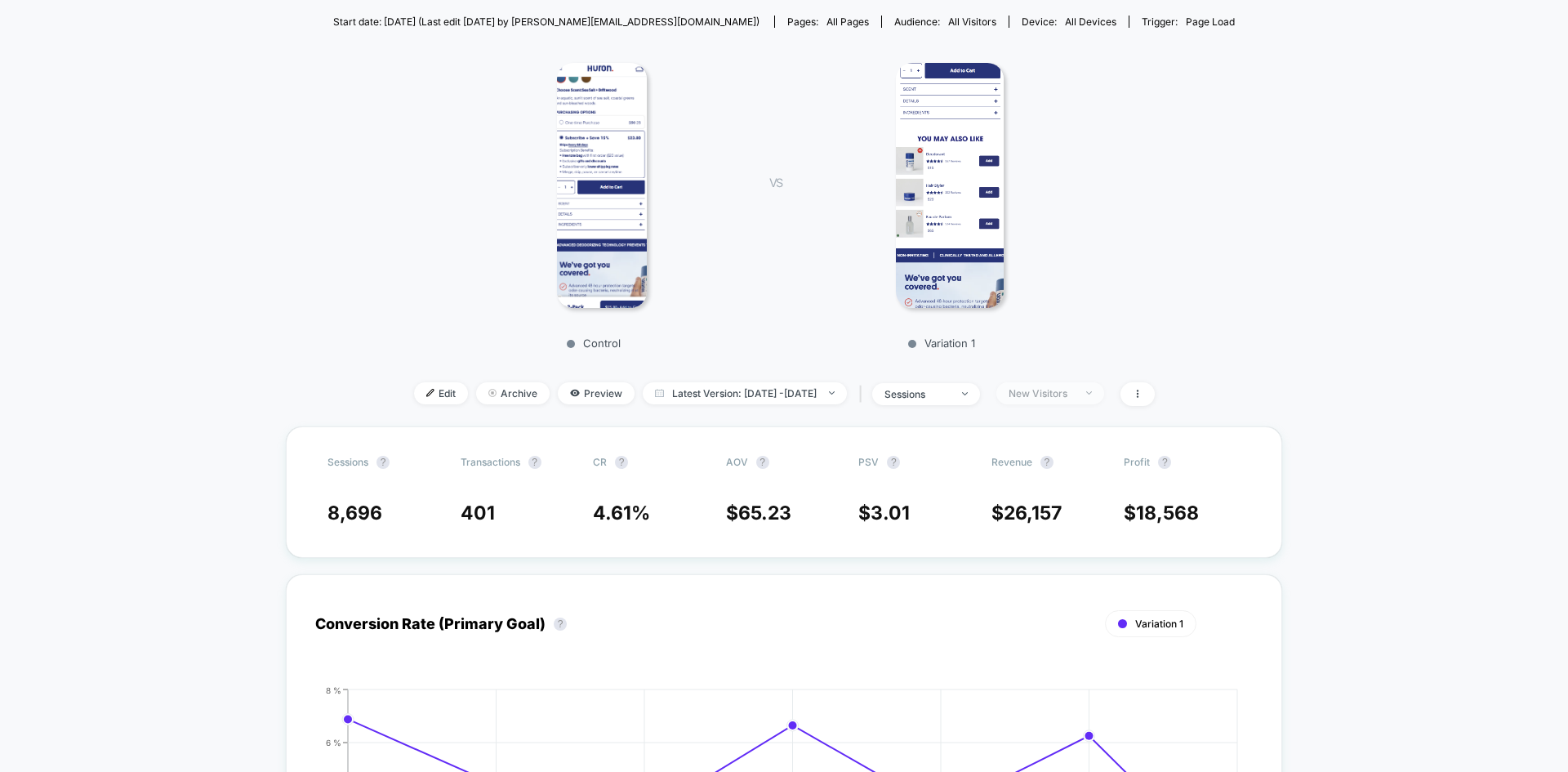
click at [1070, 393] on div "New Visitors" at bounding box center [1041, 393] width 65 height 12
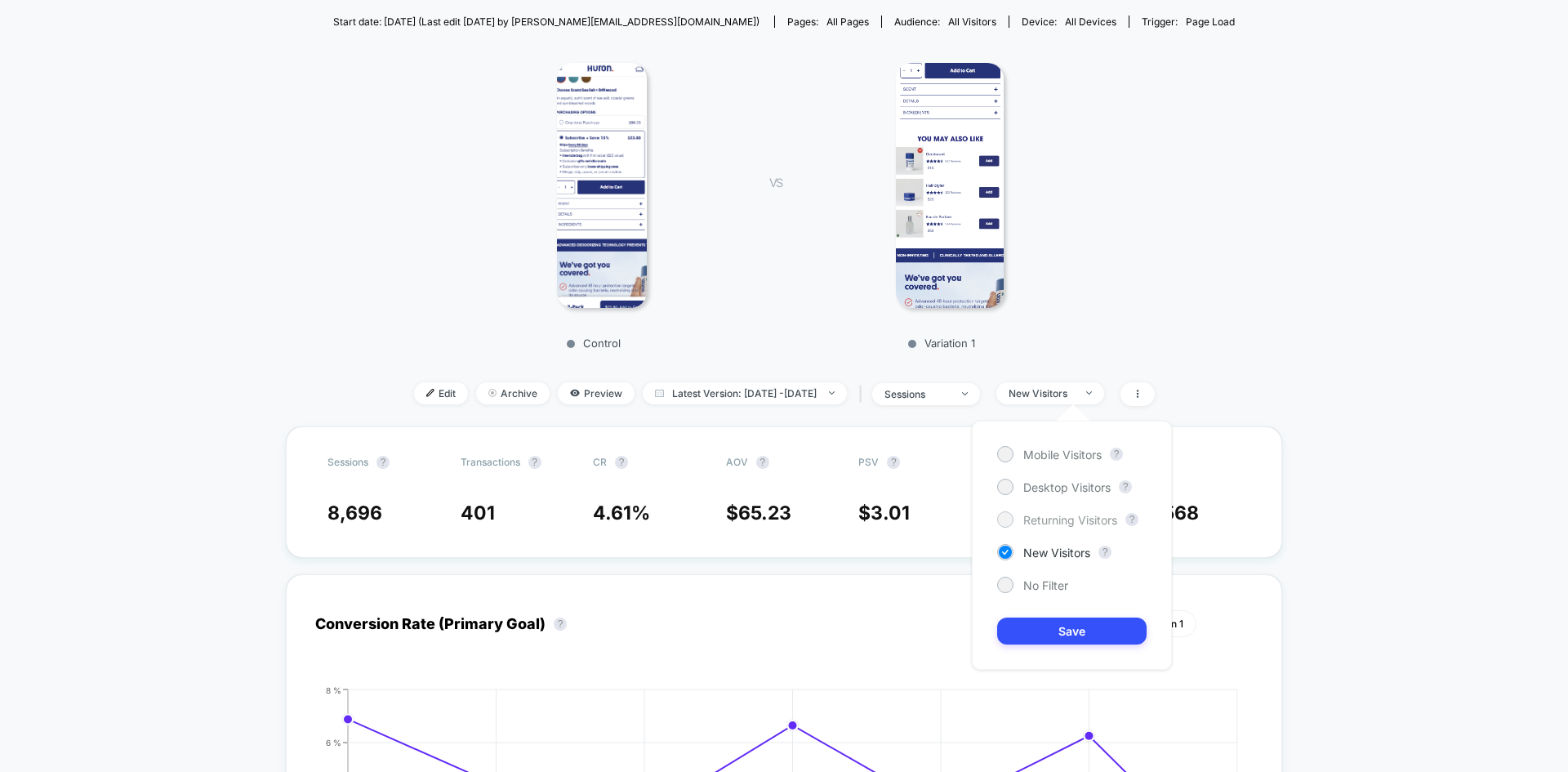
click at [1045, 525] on span "Returning Visitors" at bounding box center [1070, 520] width 94 height 14
click at [1051, 610] on div "Mobile Visitors ? Desktop Visitors ? Returning Visitors ? New Visitors ? No Fil…" at bounding box center [1072, 544] width 200 height 249
click at [1047, 620] on button "Save" at bounding box center [1072, 631] width 150 height 27
